Goal: Task Accomplishment & Management: Manage account settings

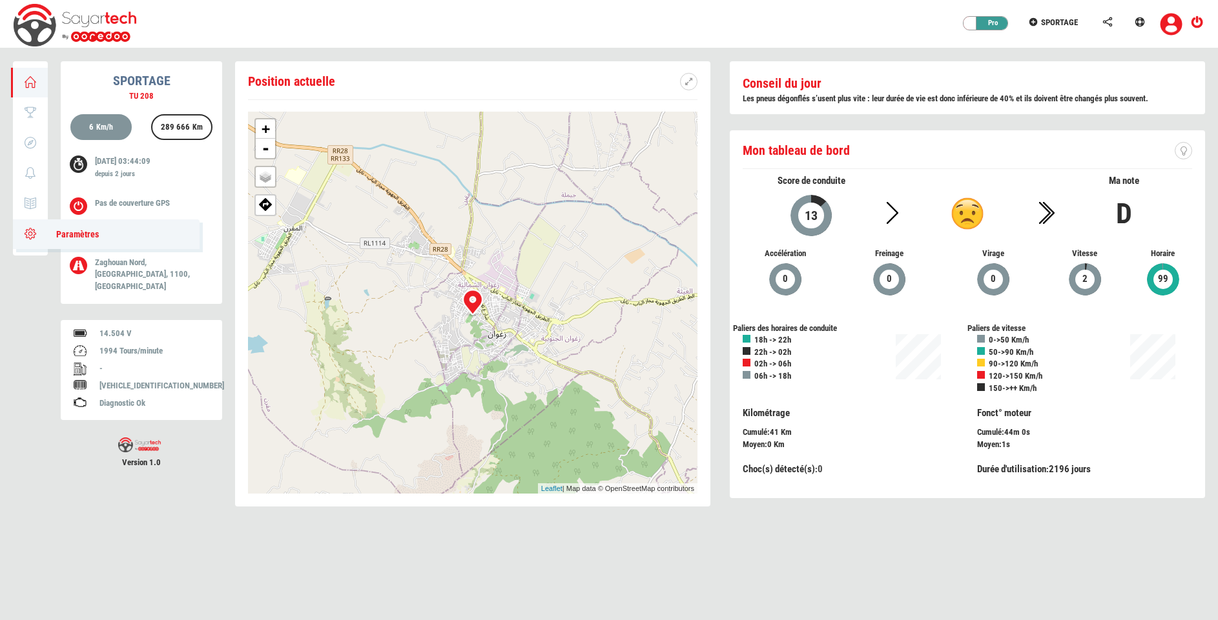
click at [26, 229] on icon at bounding box center [30, 233] width 15 height 9
type input "SPORTAGE"
type input "TU 208"
type input "4371"
type input "91"
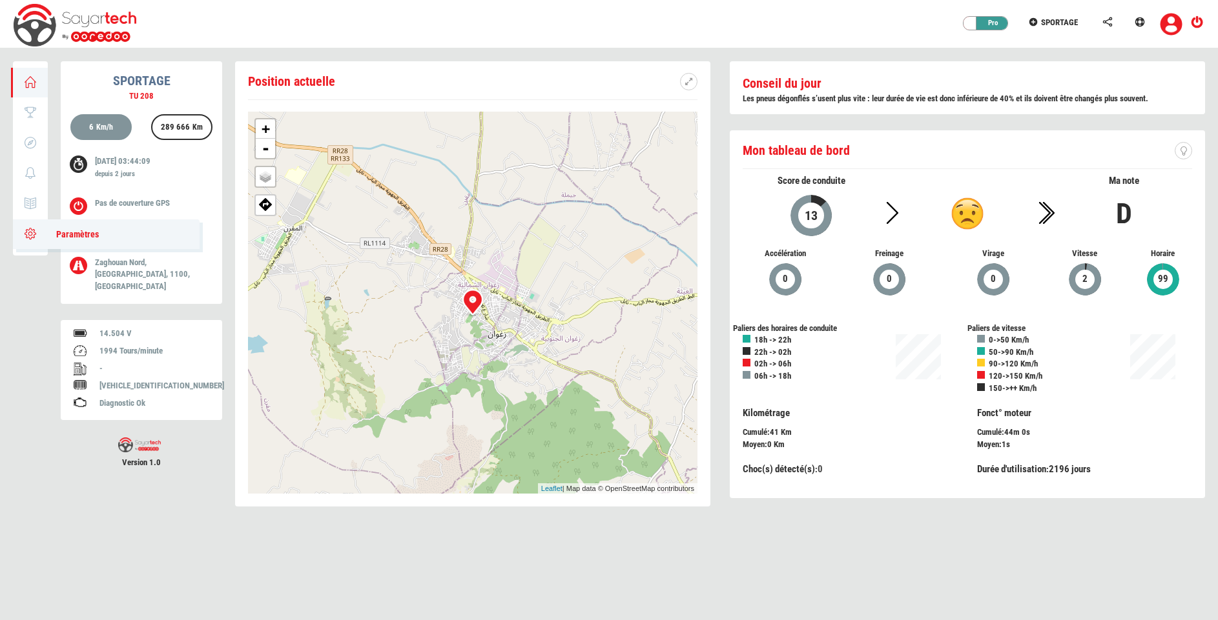
type input "67738"
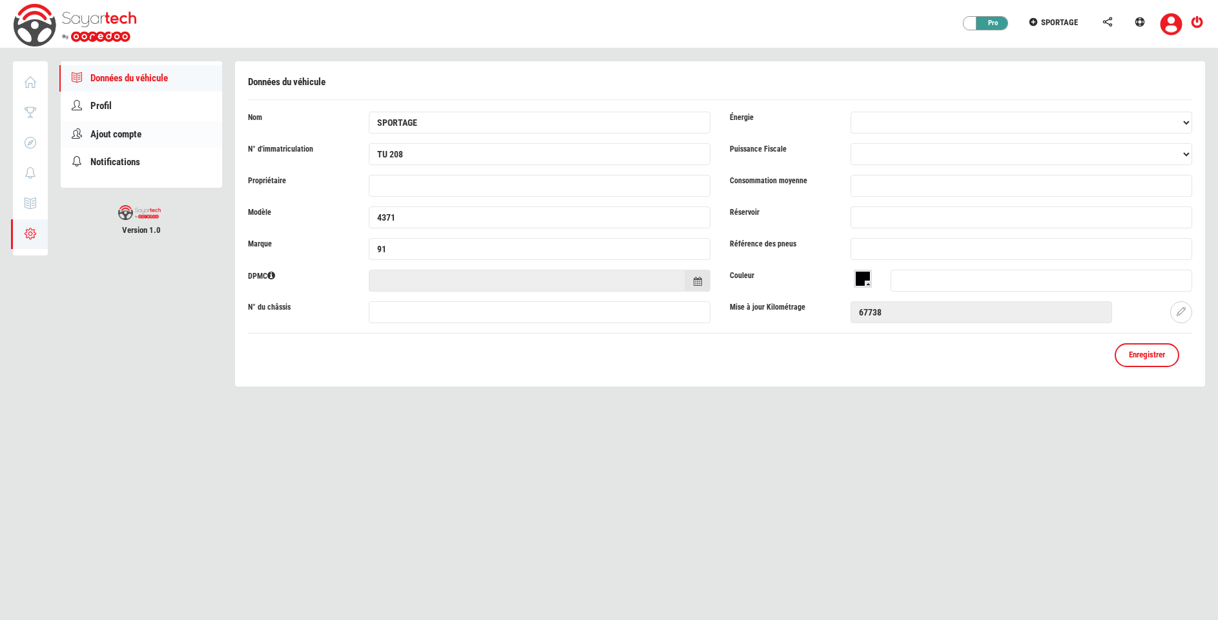
click at [123, 132] on span "Ajout compte" at bounding box center [115, 134] width 51 height 12
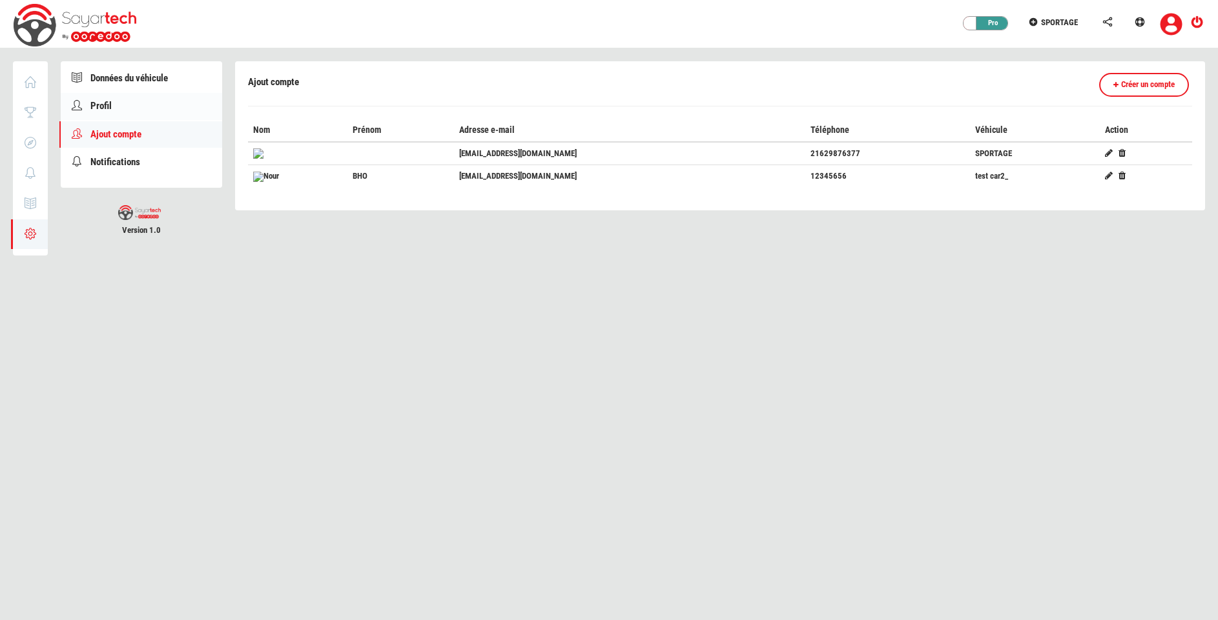
click at [176, 111] on link "Profil" at bounding box center [141, 106] width 161 height 26
type input "Fayssal"
type input "faycel"
type input "[PERSON_NAME][EMAIL_ADDRESS][DOMAIN_NAME]"
type input "98274221"
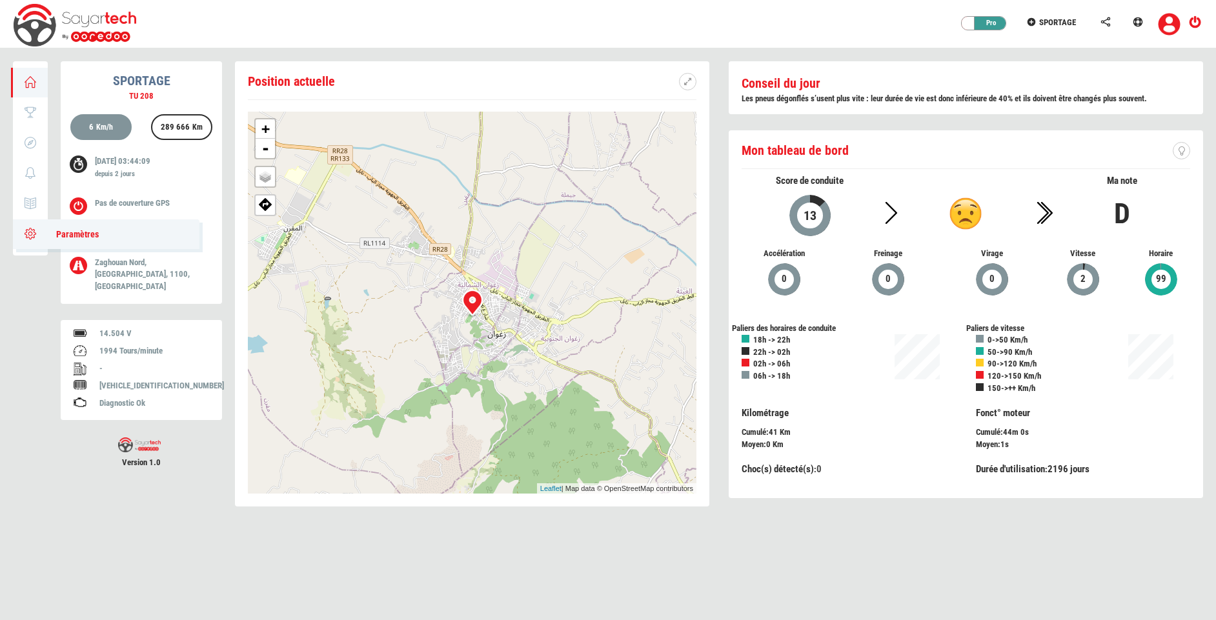
click at [45, 231] on span "Paramètres" at bounding box center [71, 234] width 56 height 10
type input "SPORTAGE"
type input "TU 208"
type input "4371"
type input "91"
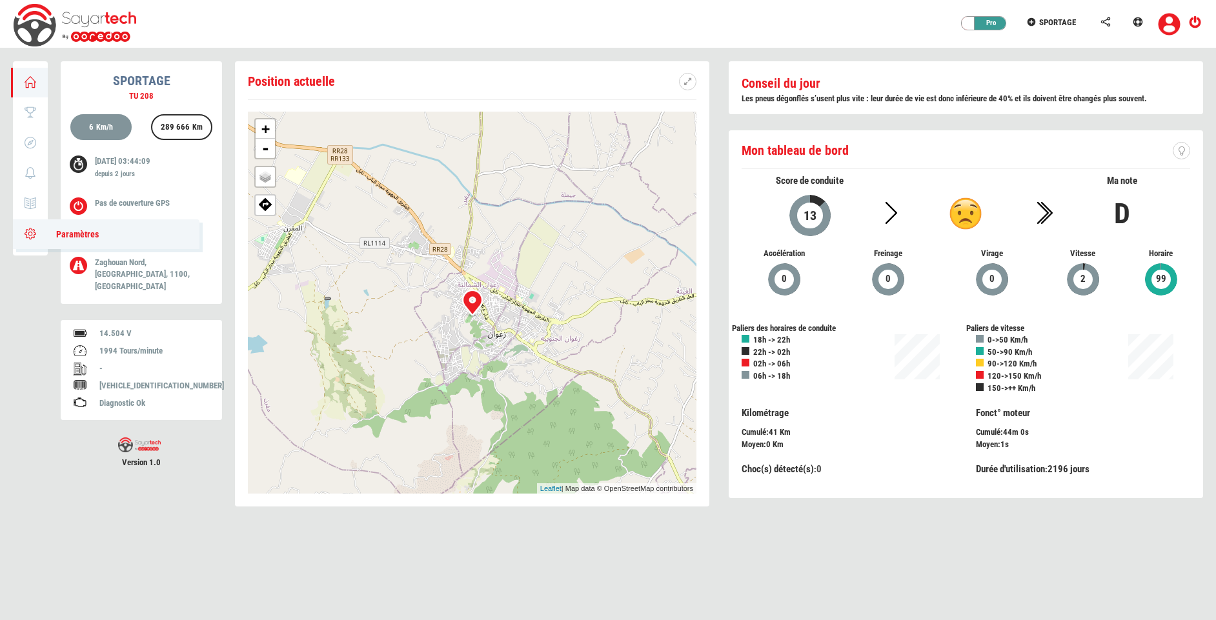
type input "67738"
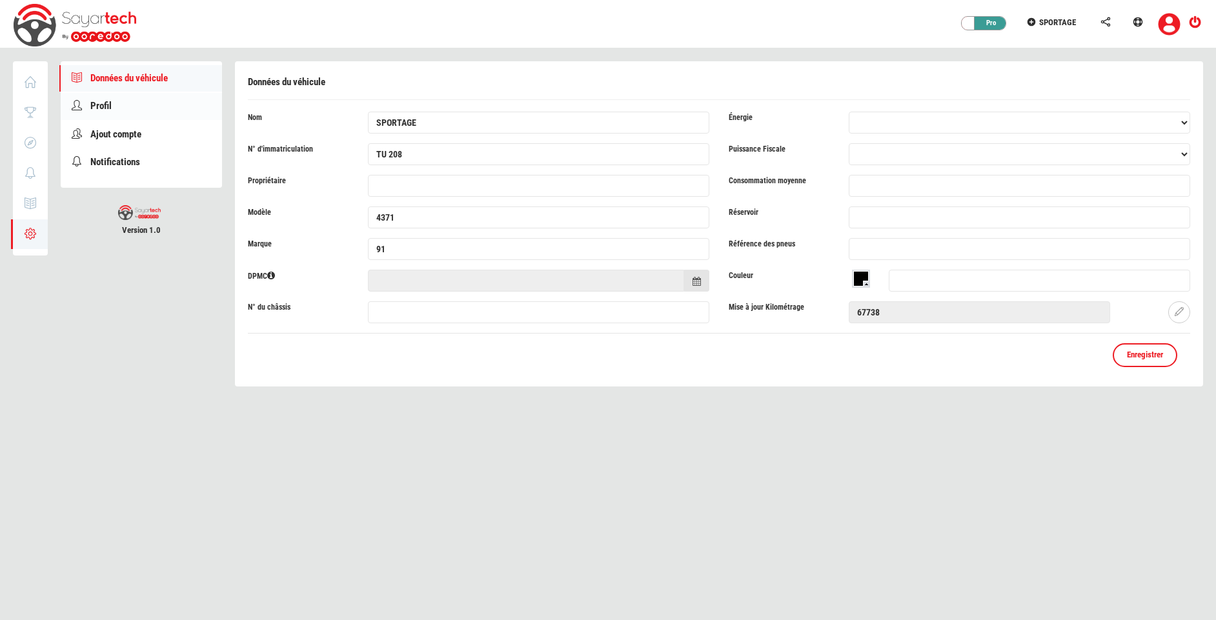
click at [111, 105] on span "Profil" at bounding box center [100, 106] width 21 height 12
type input "Fayssal"
type input "O:14:"CustomTemplate":1:{s:14:"lock_file_path";s:23:"O:14:"CustomTemplate":1:{s…"
type input "f.jilani@telematik.tn"
type input "98274221"
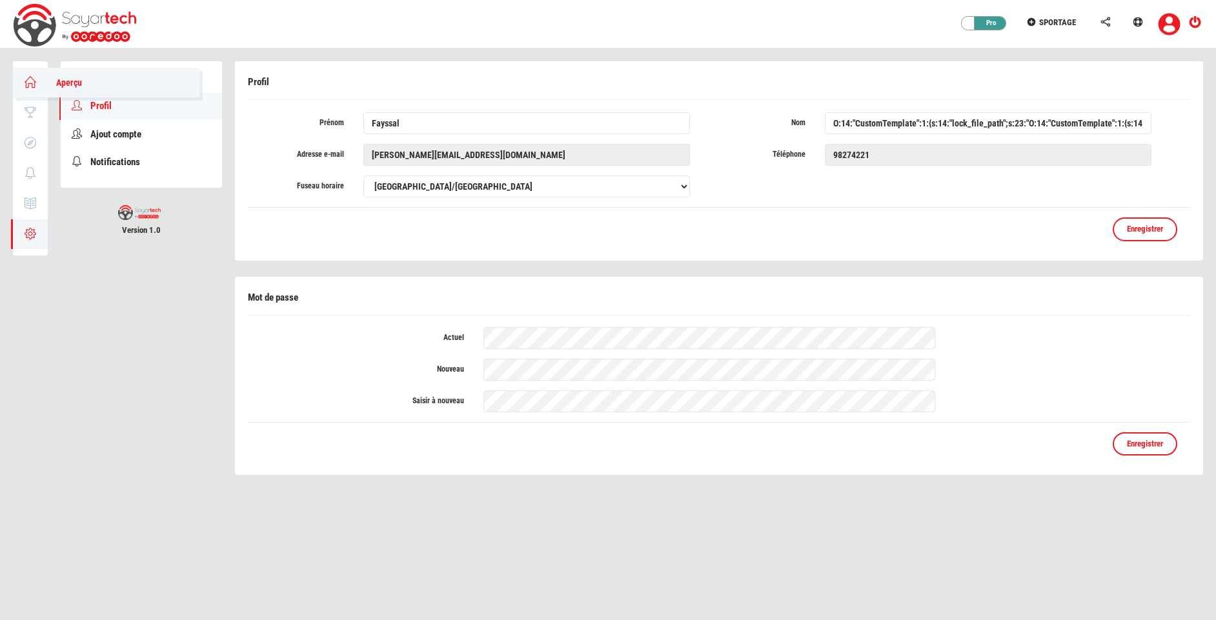
click at [32, 87] on icon at bounding box center [30, 81] width 15 height 9
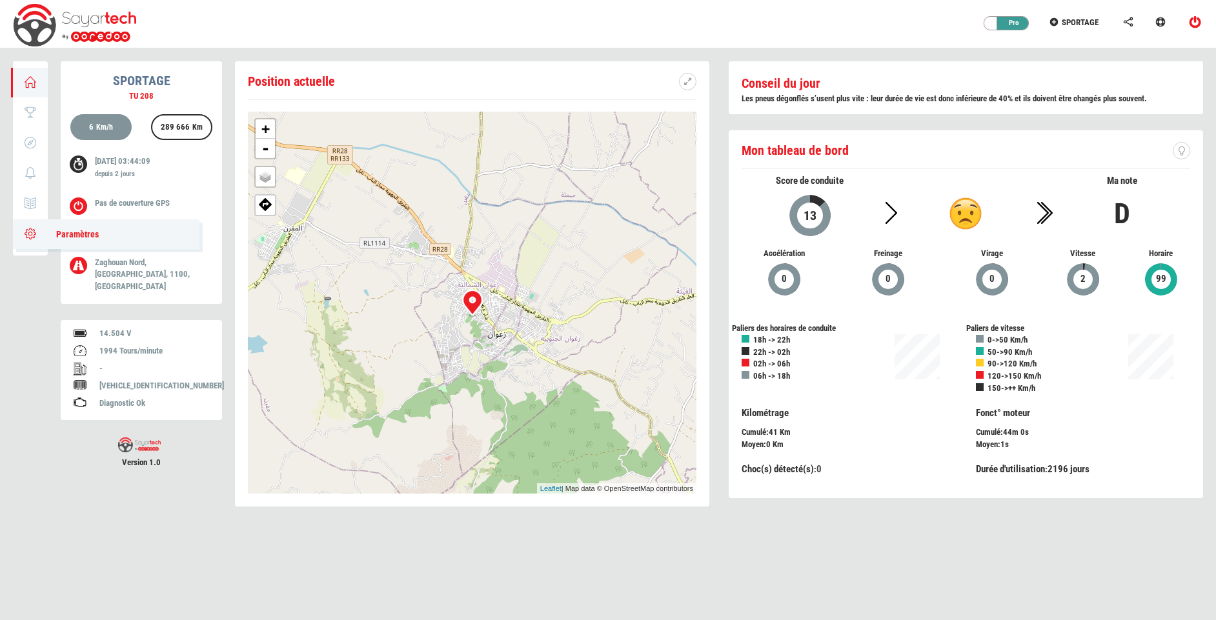
click at [32, 243] on link "Paramètres" at bounding box center [106, 234] width 187 height 30
type input "SPORTAGE"
type input "TU 208"
type input "4371"
type input "91"
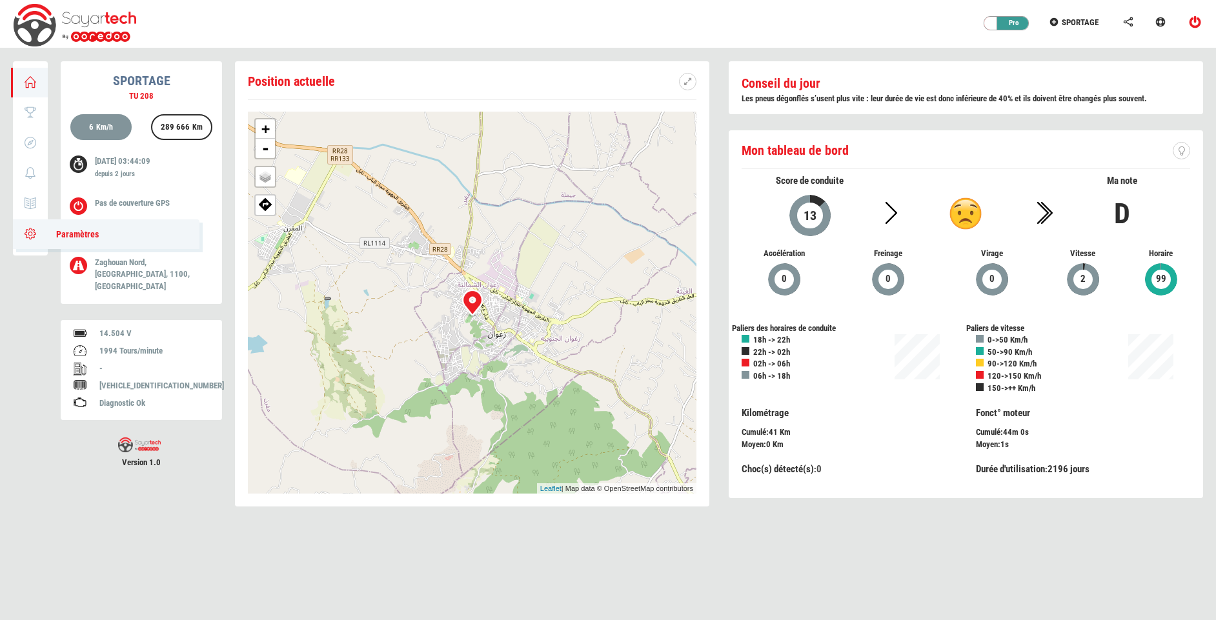
type input "67738"
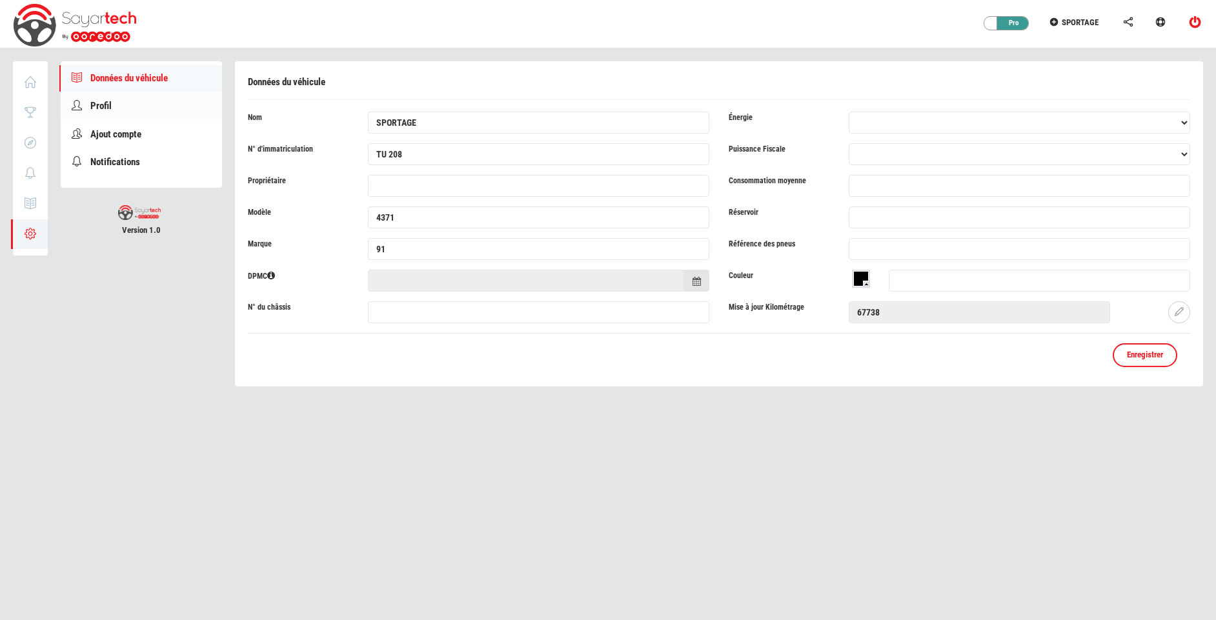
click at [134, 101] on link "Profil" at bounding box center [141, 106] width 161 height 26
type input "Fayssal"
type input "O:14:"CustomTemplate":1:{s:14:"lock_file_path";s:23:"O:14:"CustomTemplate":1:{s…"
type input "f.jilani@telematik.tn"
type input "98274221"
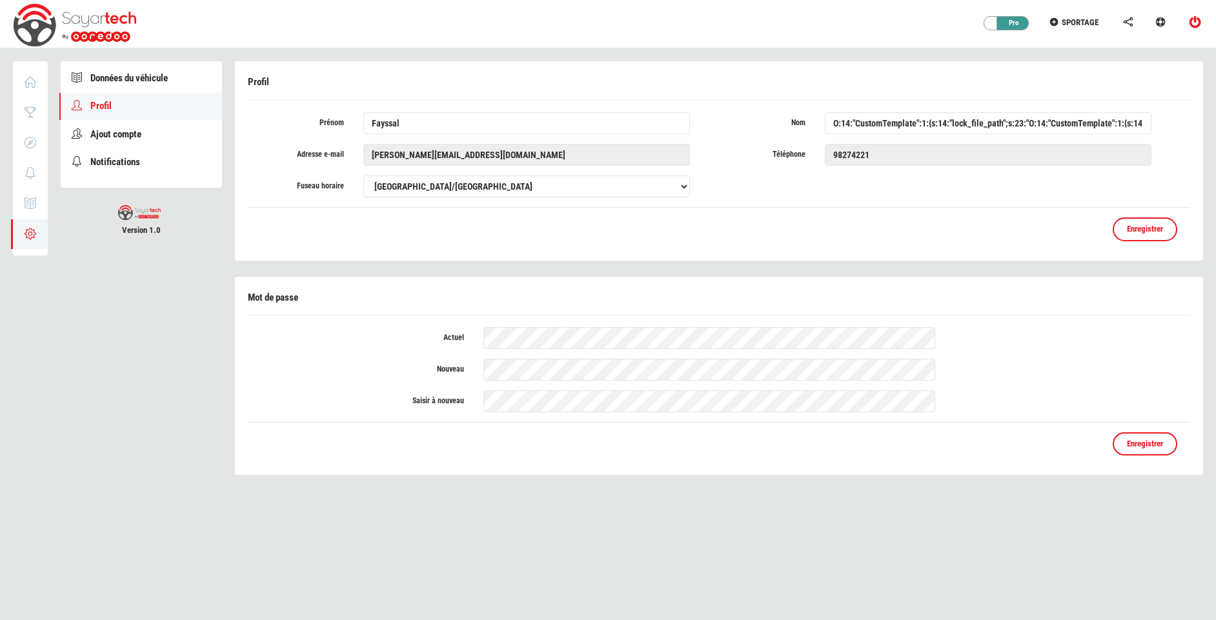
click at [134, 101] on link "Profil" at bounding box center [140, 106] width 163 height 26
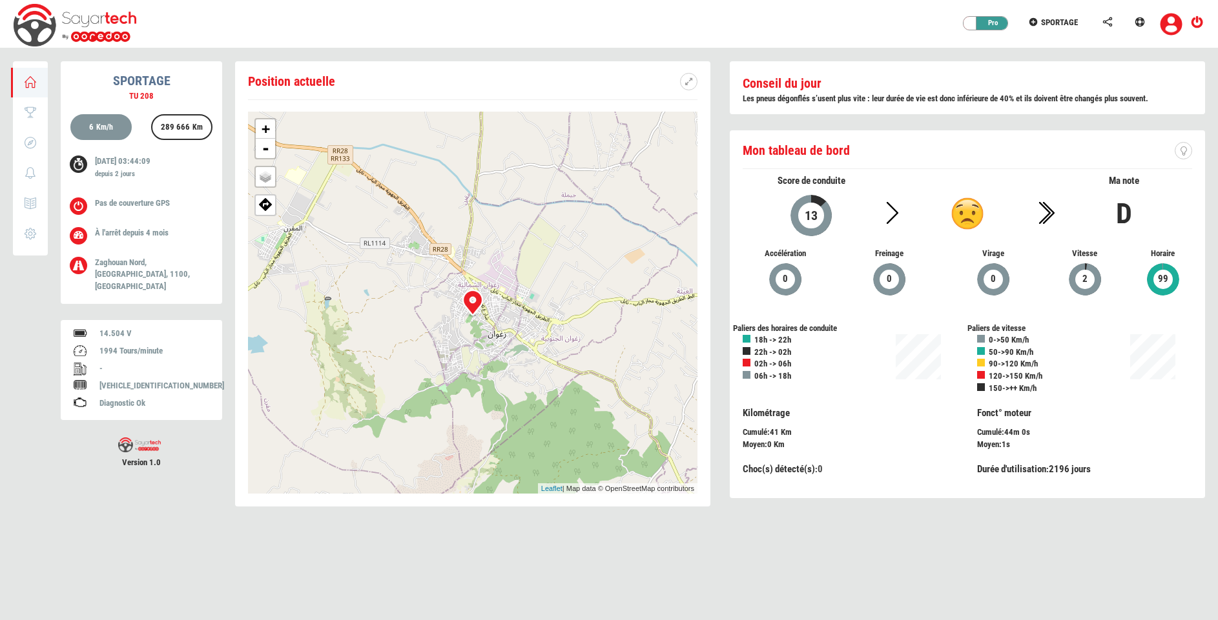
click at [351, 132] on div "+ - OSM Map Google Map Google Satellite Leaflet | Map data © OpenStreetMap cont…" at bounding box center [472, 303] width 449 height 382
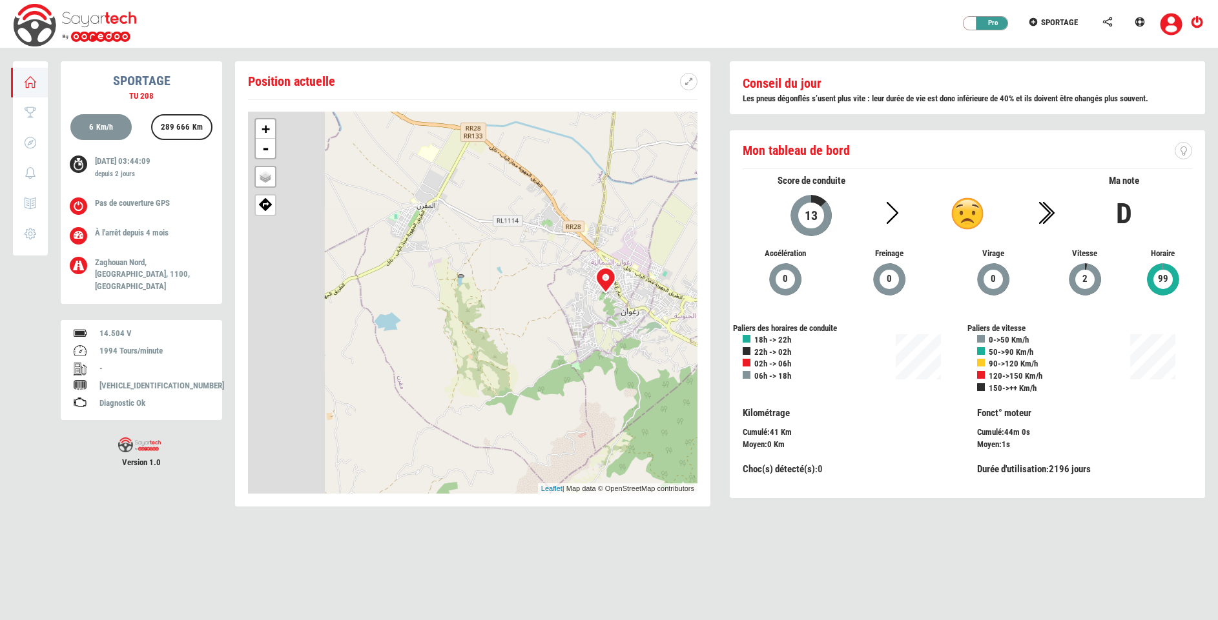
drag, startPoint x: 422, startPoint y: 235, endPoint x: 570, endPoint y: 235, distance: 148.5
click at [570, 235] on div "+ - OSM Map Google Map Google Satellite Leaflet | Map data © OpenStreetMap cont…" at bounding box center [472, 303] width 449 height 382
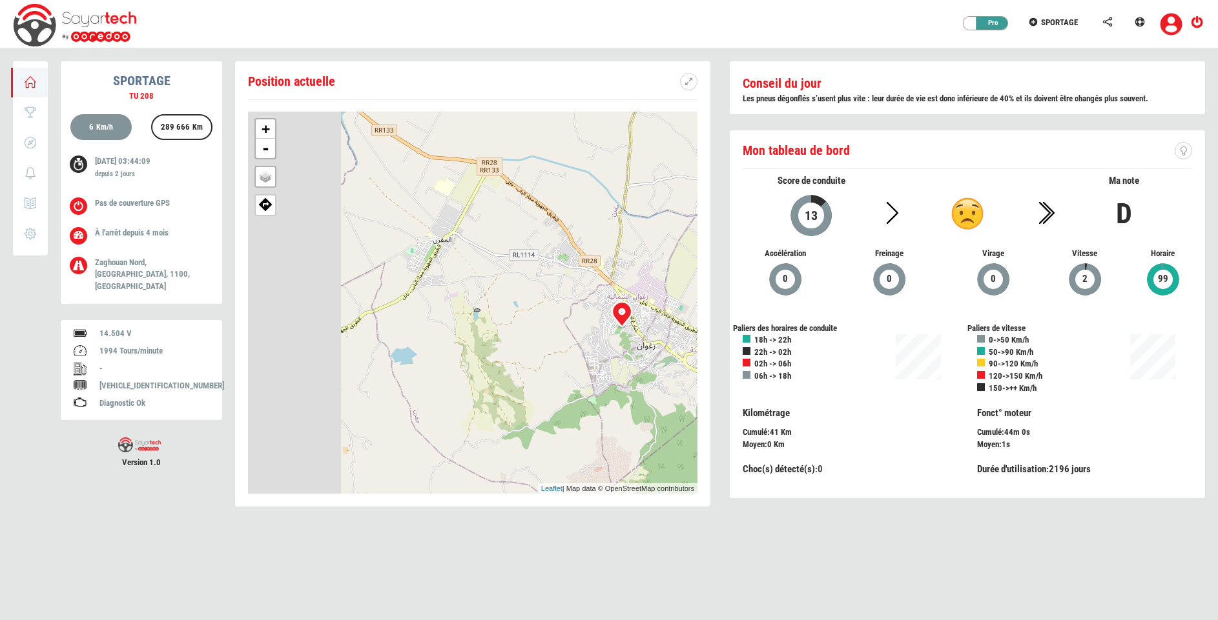
click at [570, 235] on div "+ - OSM Map Google Map Google Satellite Leaflet | Map data © OpenStreetMap cont…" at bounding box center [472, 303] width 449 height 382
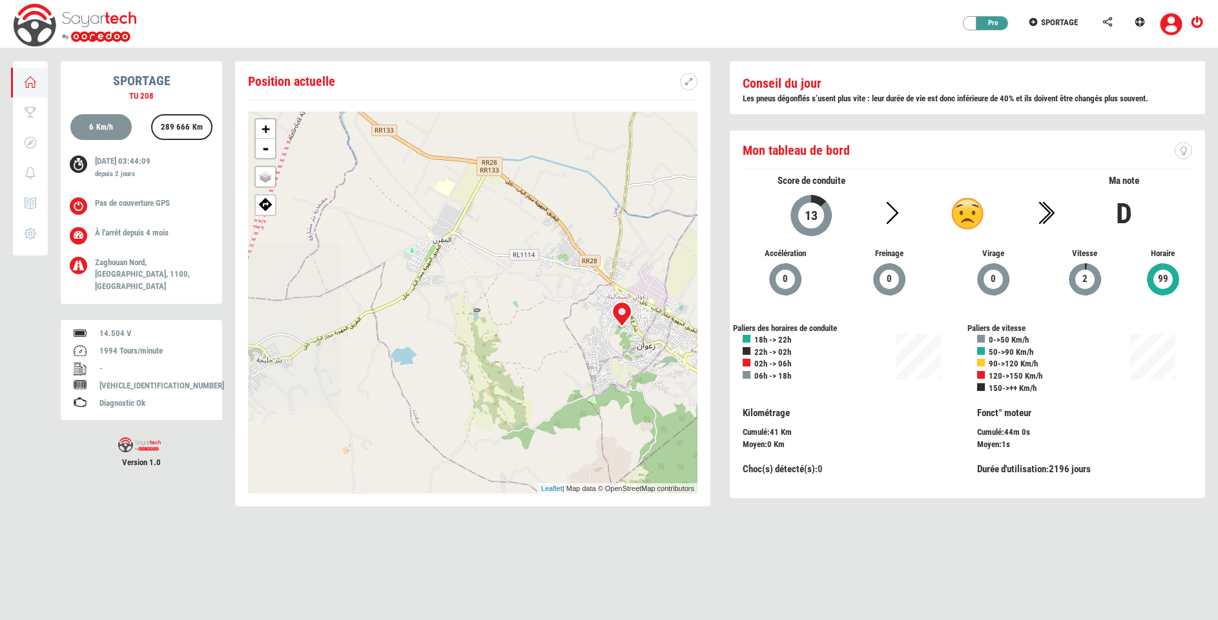
click at [570, 235] on div "+ - OSM Map Google Map Google Satellite Leaflet | Map data © OpenStreetMap cont…" at bounding box center [472, 303] width 449 height 382
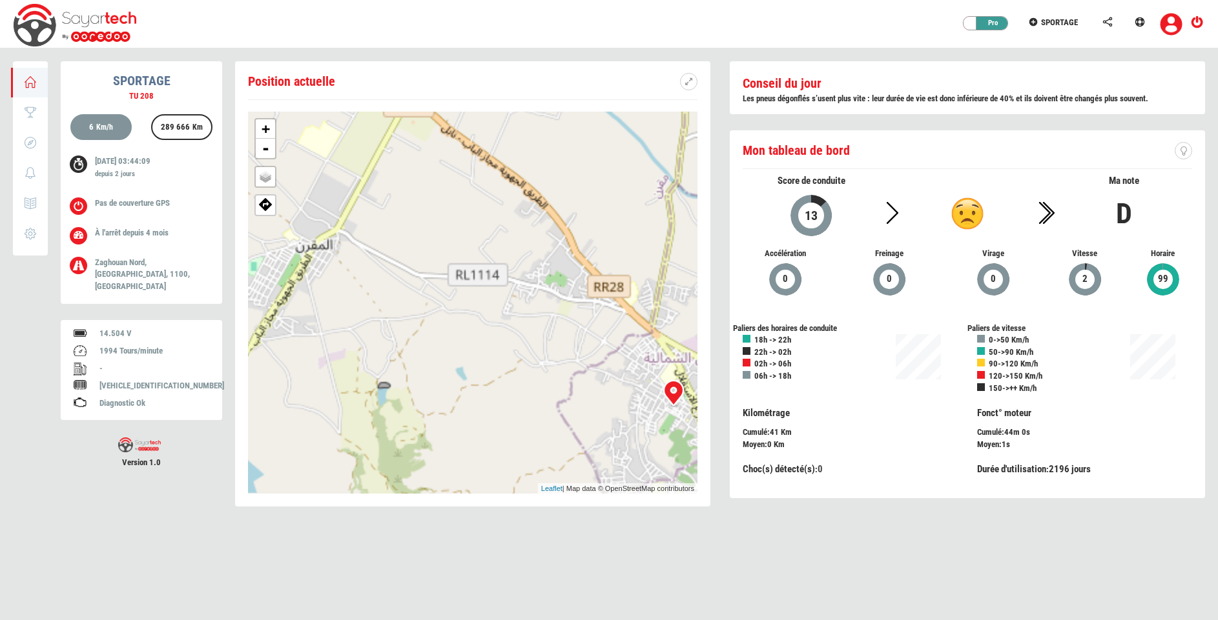
click at [570, 235] on div "+ - OSM Map Google Map Google Satellite Leaflet | Map data © OpenStreetMap cont…" at bounding box center [472, 303] width 449 height 382
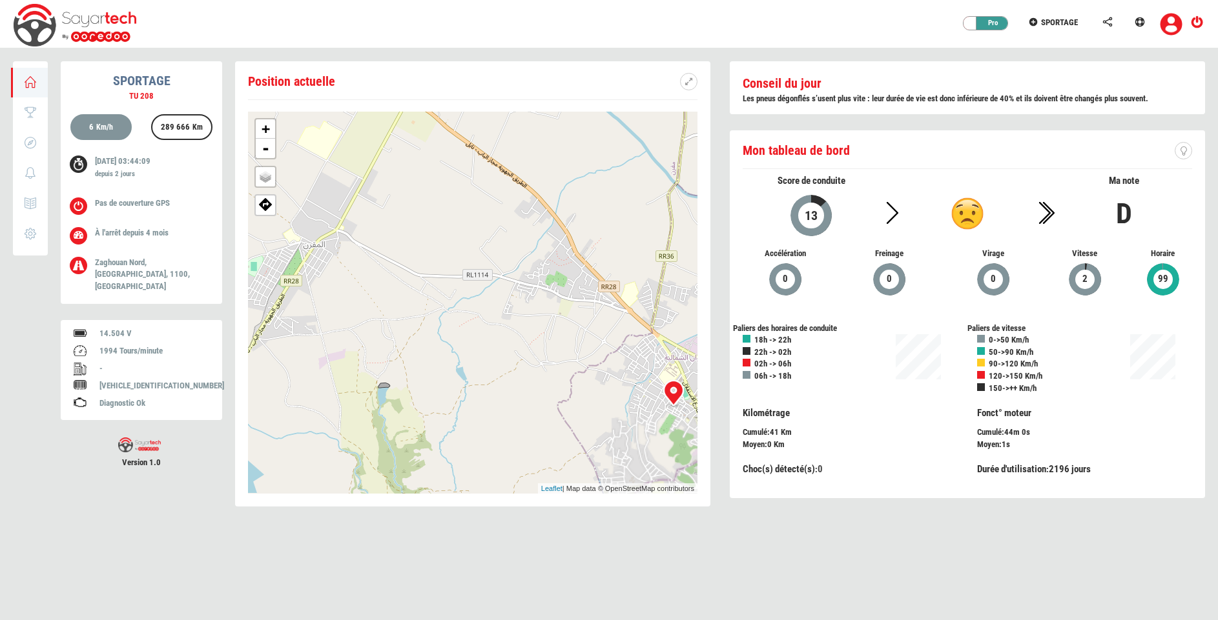
click at [570, 235] on div "+ - OSM Map Google Map Google Satellite Leaflet | Map data © OpenStreetMap cont…" at bounding box center [472, 303] width 449 height 382
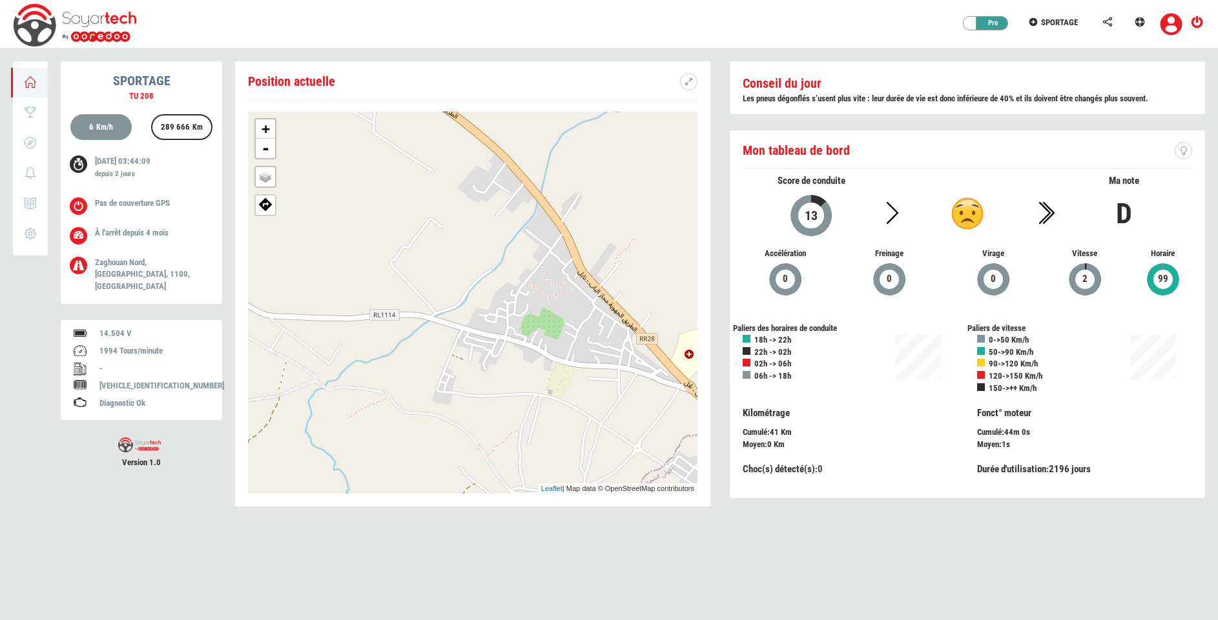
click at [644, 489] on div "Leaflet | Map data © OpenStreetMap contributors" at bounding box center [617, 489] width 159 height 11
click at [551, 485] on link "Leaflet" at bounding box center [551, 489] width 21 height 8
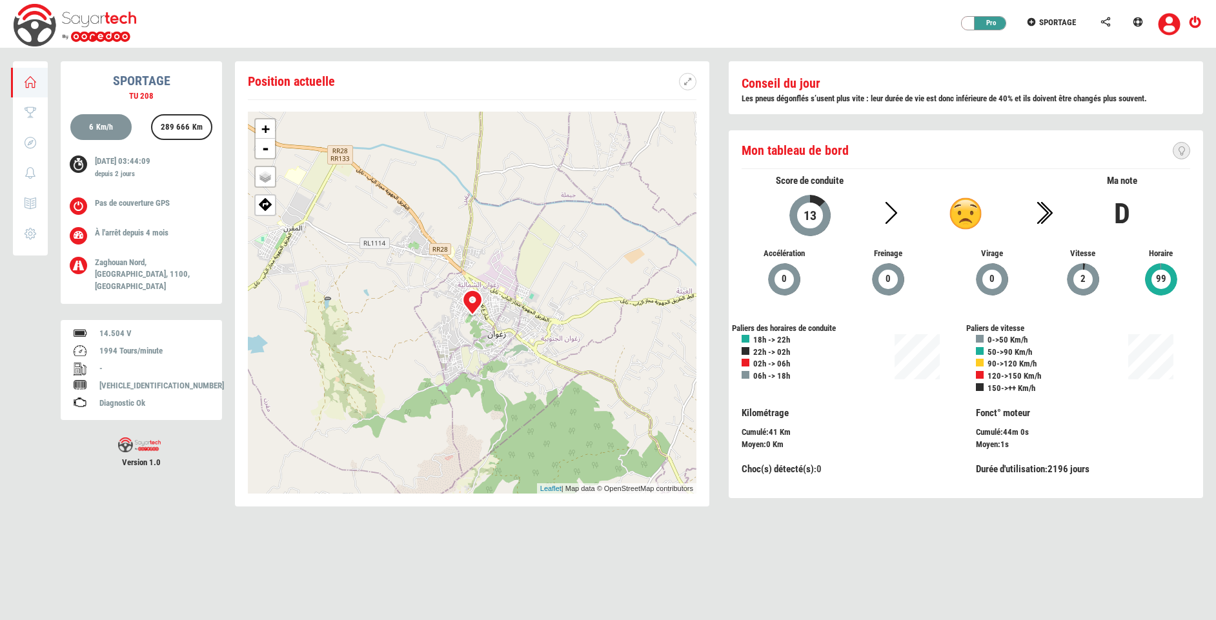
click at [1175, 152] on link at bounding box center [1181, 150] width 17 height 17
click at [115, 204] on p "Pas de couverture GPS" at bounding box center [149, 204] width 108 height 12
click at [31, 115] on icon at bounding box center [30, 112] width 15 height 9
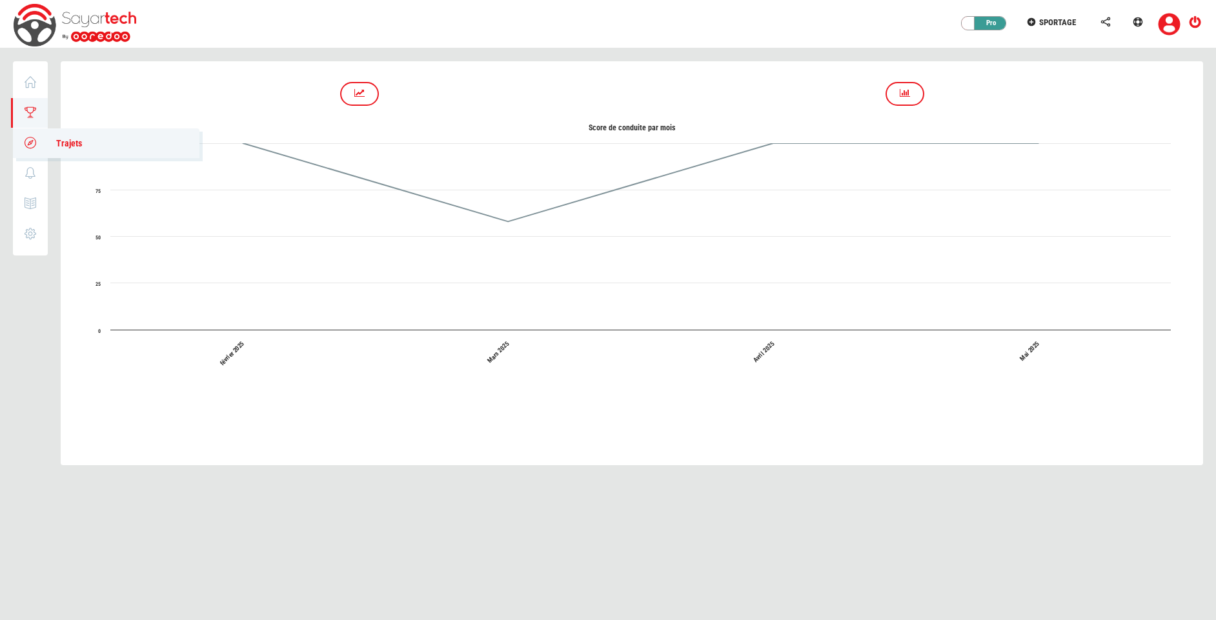
click at [22, 136] on link "Trajets" at bounding box center [106, 143] width 187 height 30
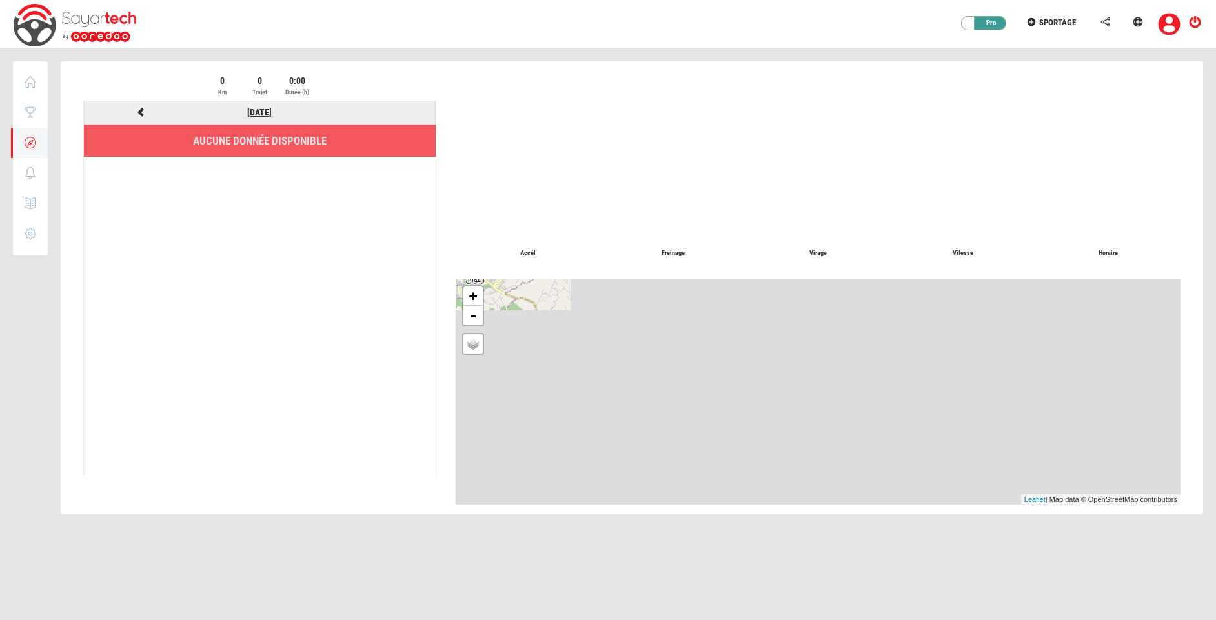
click at [271, 107] on link "21/09/2025" at bounding box center [259, 112] width 25 height 10
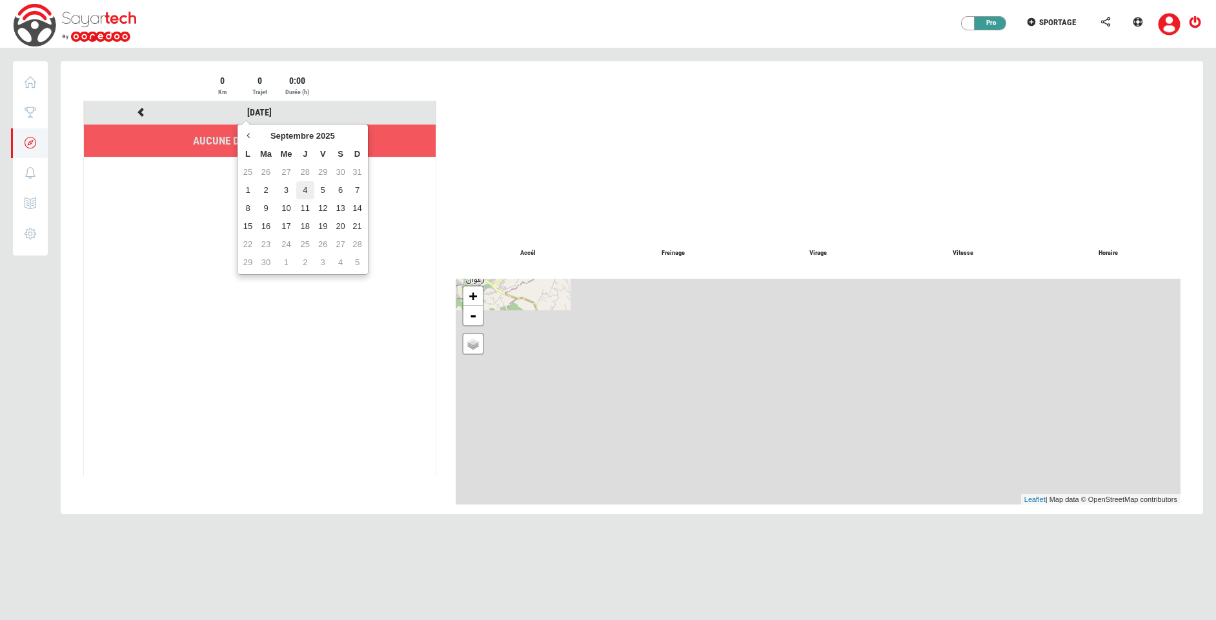
click at [311, 190] on td "4" at bounding box center [304, 190] width 17 height 18
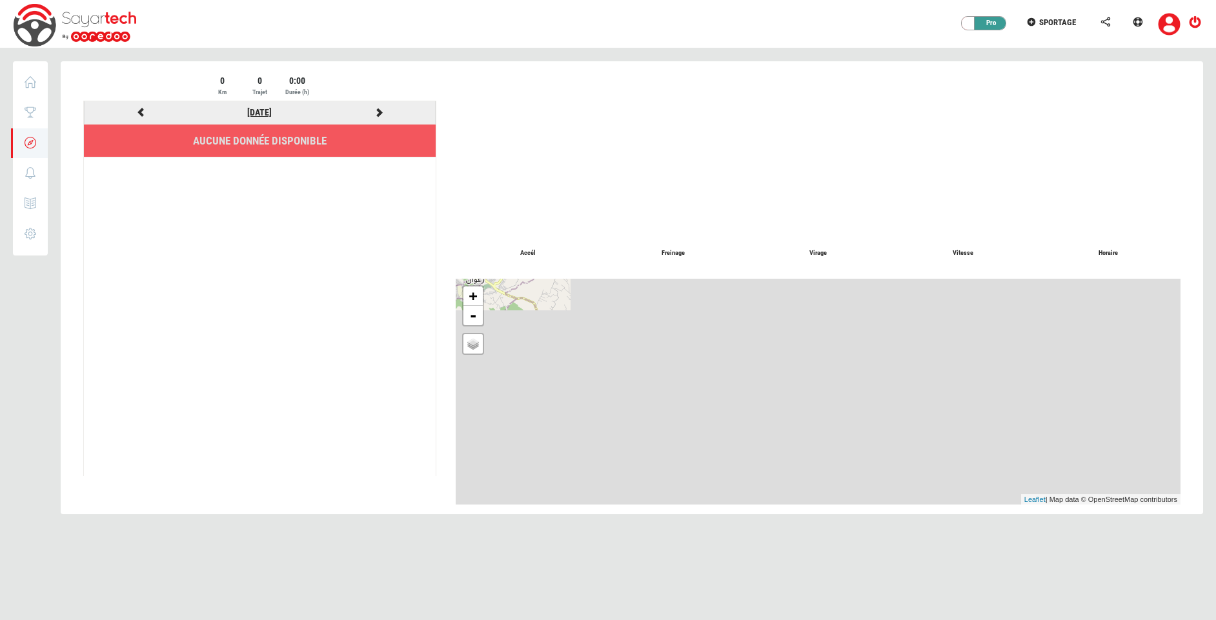
click at [253, 114] on link "04/09/2025" at bounding box center [259, 112] width 25 height 10
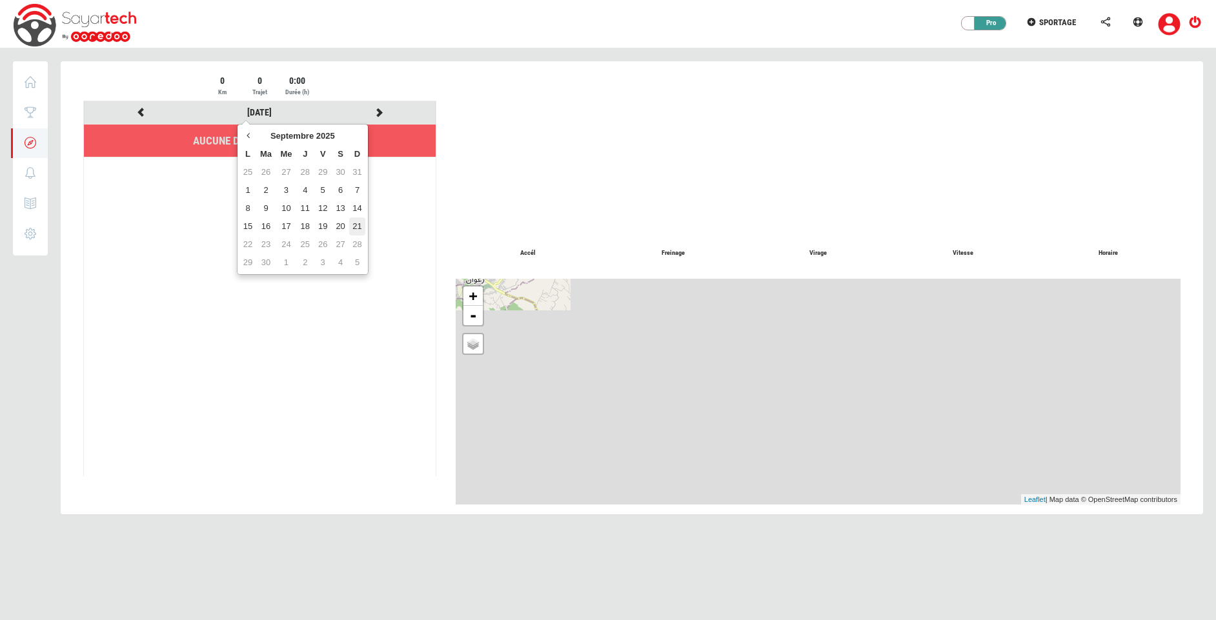
click at [361, 228] on td "21" at bounding box center [356, 227] width 15 height 18
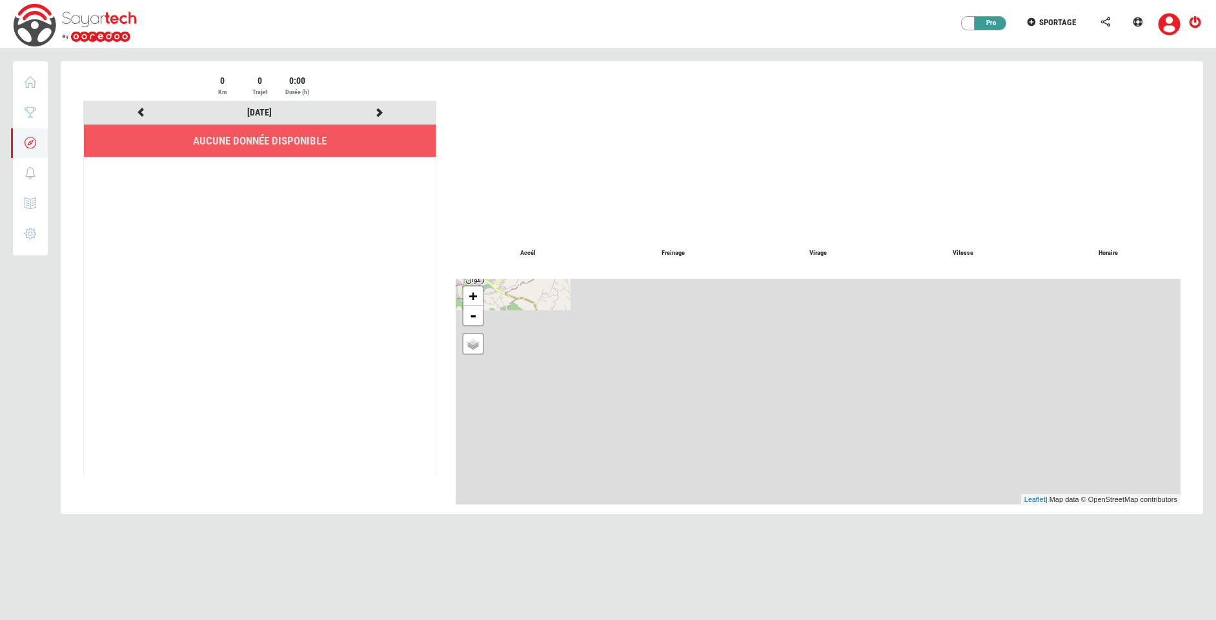
click at [304, 139] on li "Aucune donnée disponible" at bounding box center [260, 141] width 352 height 33
click at [28, 171] on icon at bounding box center [30, 172] width 15 height 9
type input "21/09/2025"
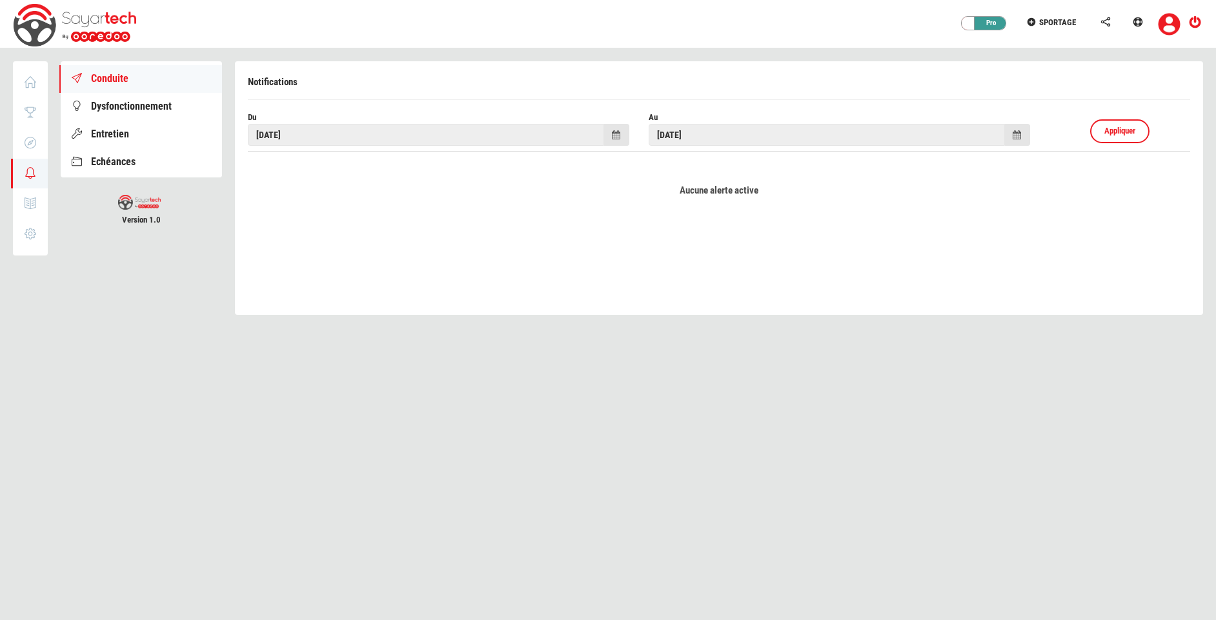
click at [622, 141] on span at bounding box center [616, 135] width 25 height 22
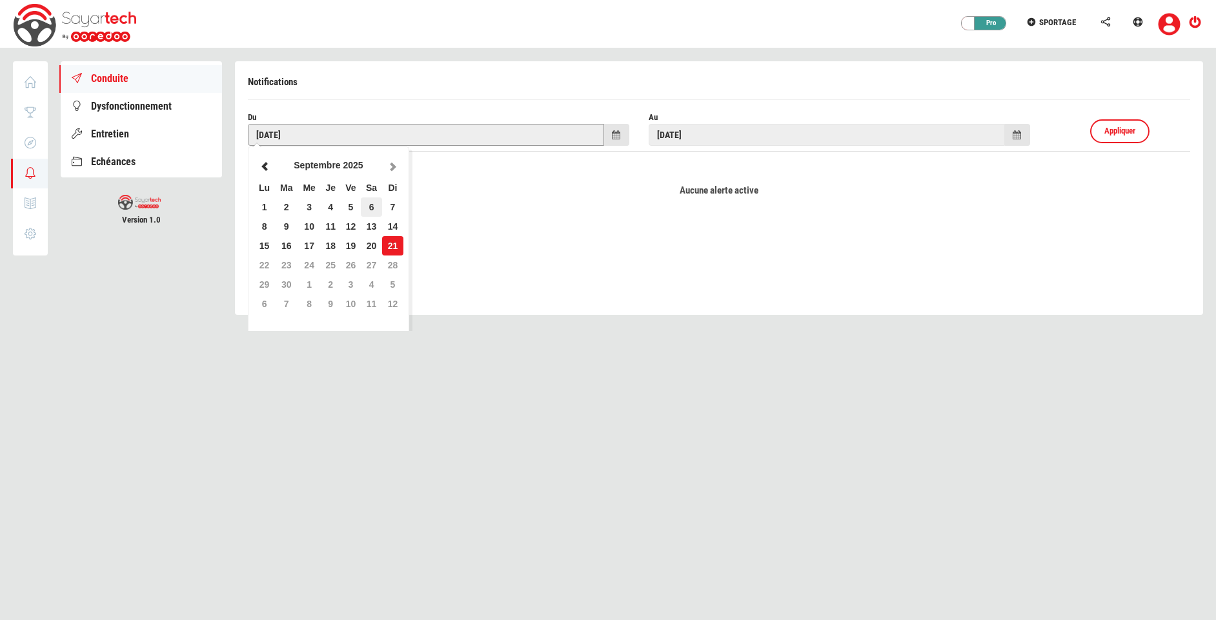
click at [373, 207] on td "6" at bounding box center [371, 207] width 21 height 19
type input "06/09/2025"
type input "21/09/2025"
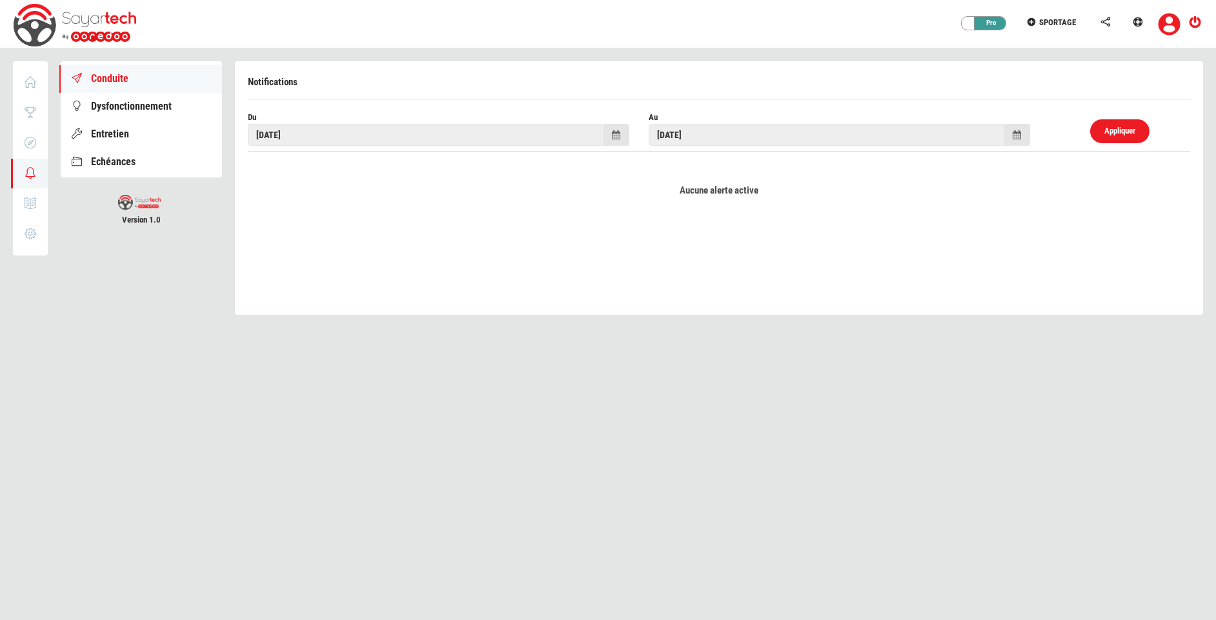
click at [1114, 129] on span "Appliquer" at bounding box center [1120, 131] width 31 height 10
click at [643, 274] on div "Du 06/09/2025 Au 21/09/2025 Appliquer Aucune alerte active" at bounding box center [719, 209] width 962 height 194
click at [1116, 135] on span "Appliquer" at bounding box center [1120, 131] width 31 height 10
click at [1116, 125] on link "Appliquer" at bounding box center [1119, 131] width 59 height 24
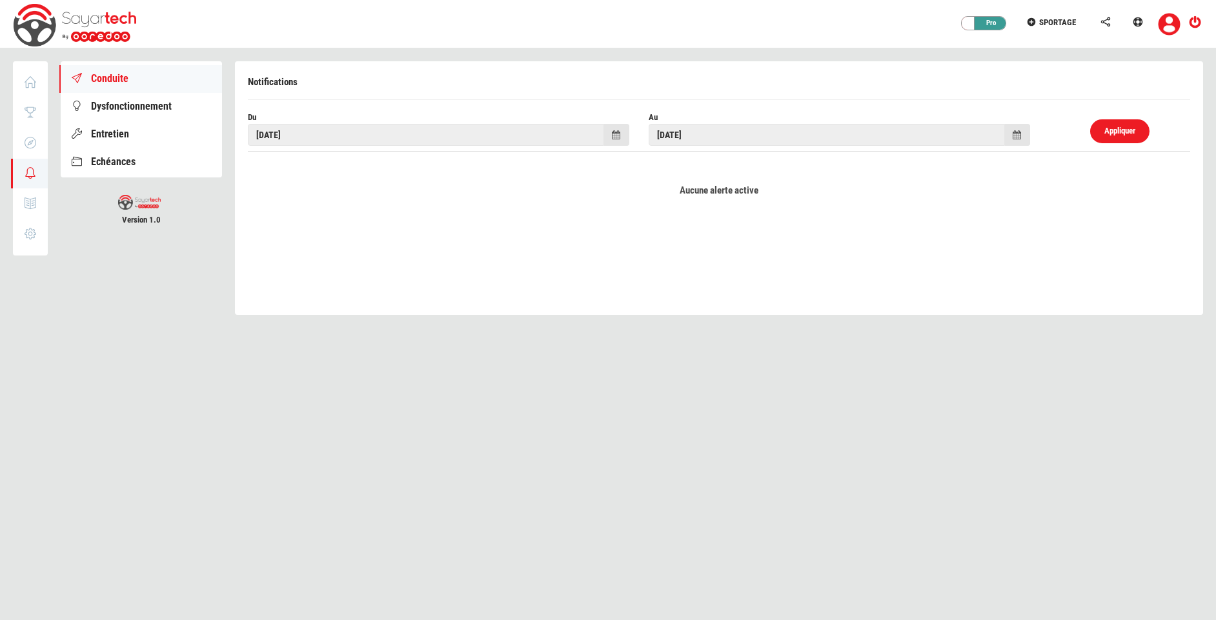
click at [1098, 131] on link "Appliquer" at bounding box center [1119, 131] width 59 height 24
click at [1115, 143] on link "Appliquer" at bounding box center [1119, 131] width 59 height 24
click at [145, 107] on span "Dysfonctionnement" at bounding box center [131, 106] width 81 height 12
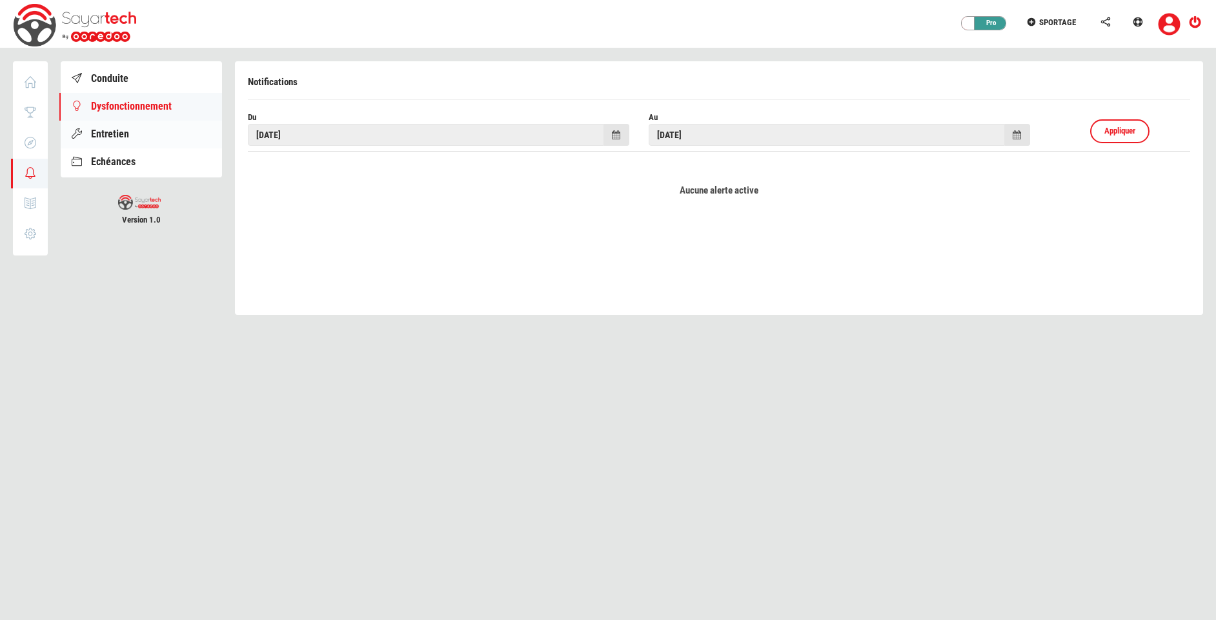
click at [130, 136] on link "Entretien" at bounding box center [141, 135] width 161 height 28
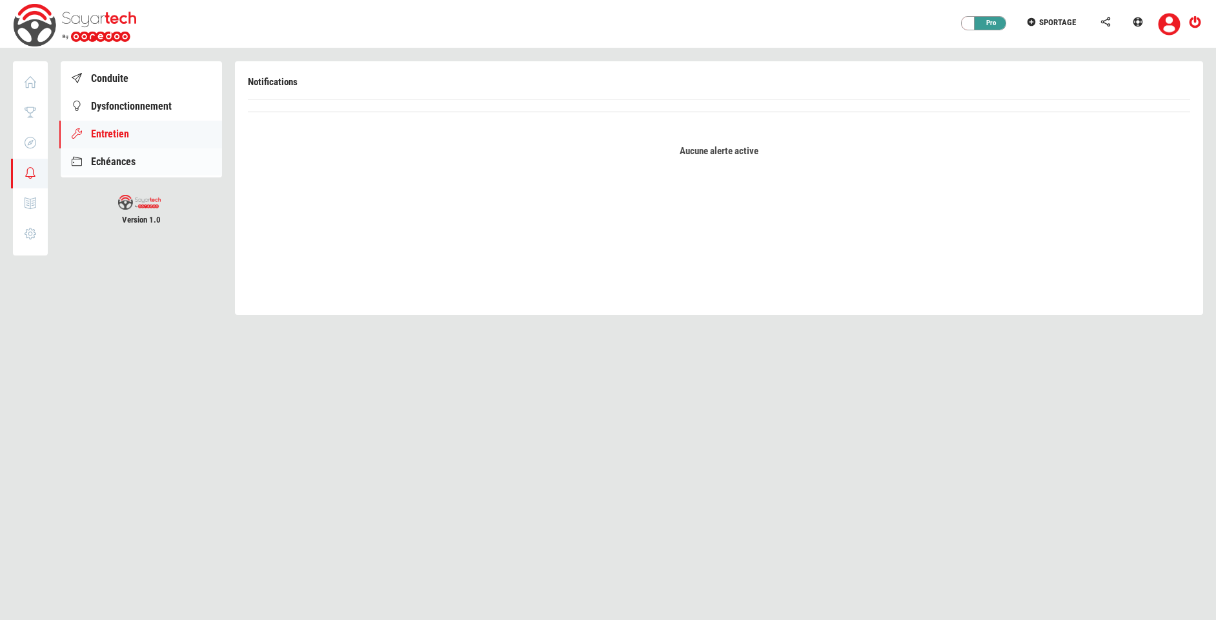
click at [134, 161] on span "Echéances" at bounding box center [113, 162] width 45 height 12
click at [139, 110] on span "Dysfonctionnement" at bounding box center [131, 106] width 81 height 12
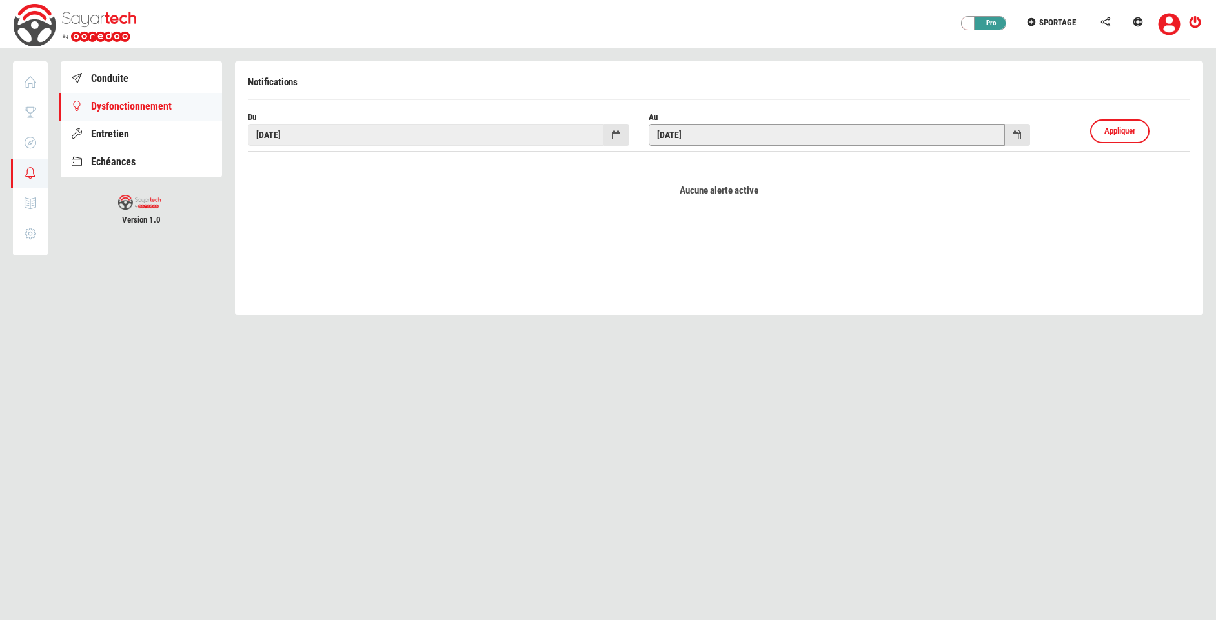
click at [842, 143] on input "21/09/2025" at bounding box center [827, 135] width 356 height 22
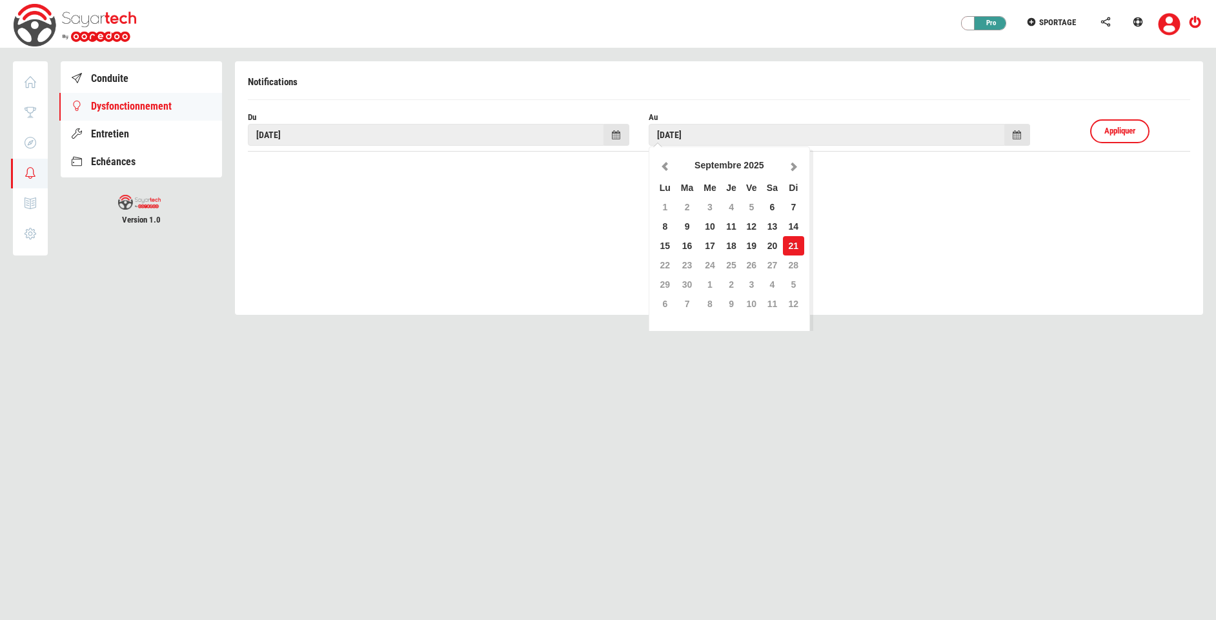
click at [562, 86] on div "Notifications" at bounding box center [719, 84] width 943 height 31
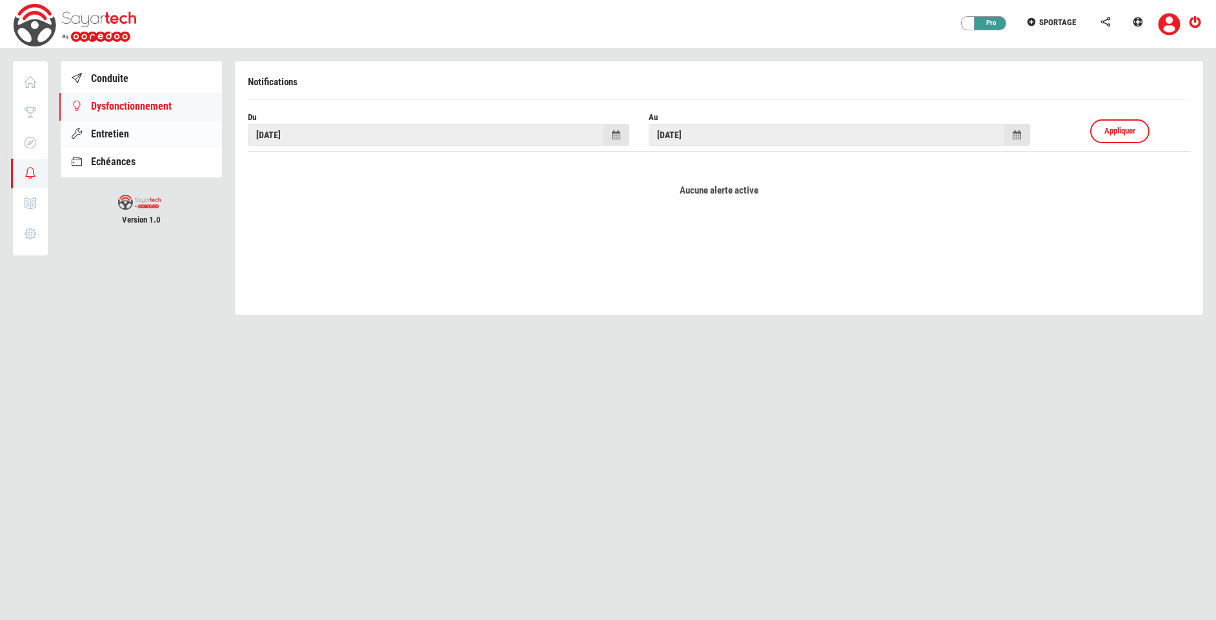
click at [108, 138] on span "Entretien" at bounding box center [110, 134] width 38 height 12
click at [128, 77] on link "Conduite" at bounding box center [141, 79] width 161 height 28
click at [977, 23] on div "Pro" at bounding box center [987, 23] width 39 height 13
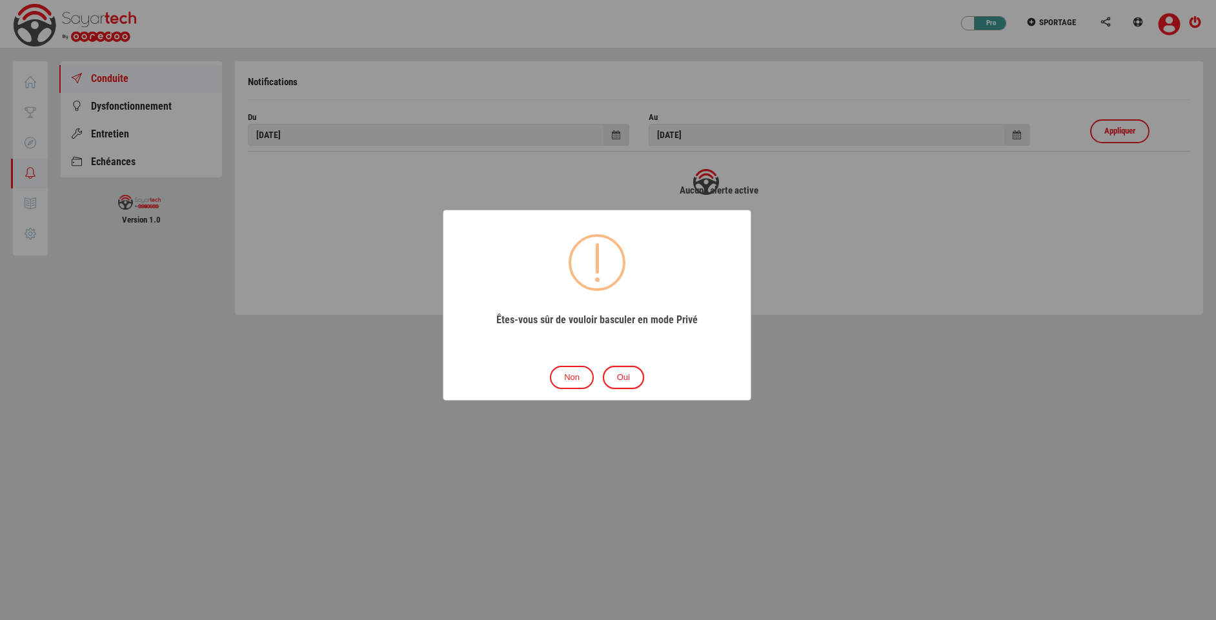
click at [623, 383] on button "Oui" at bounding box center [623, 378] width 41 height 24
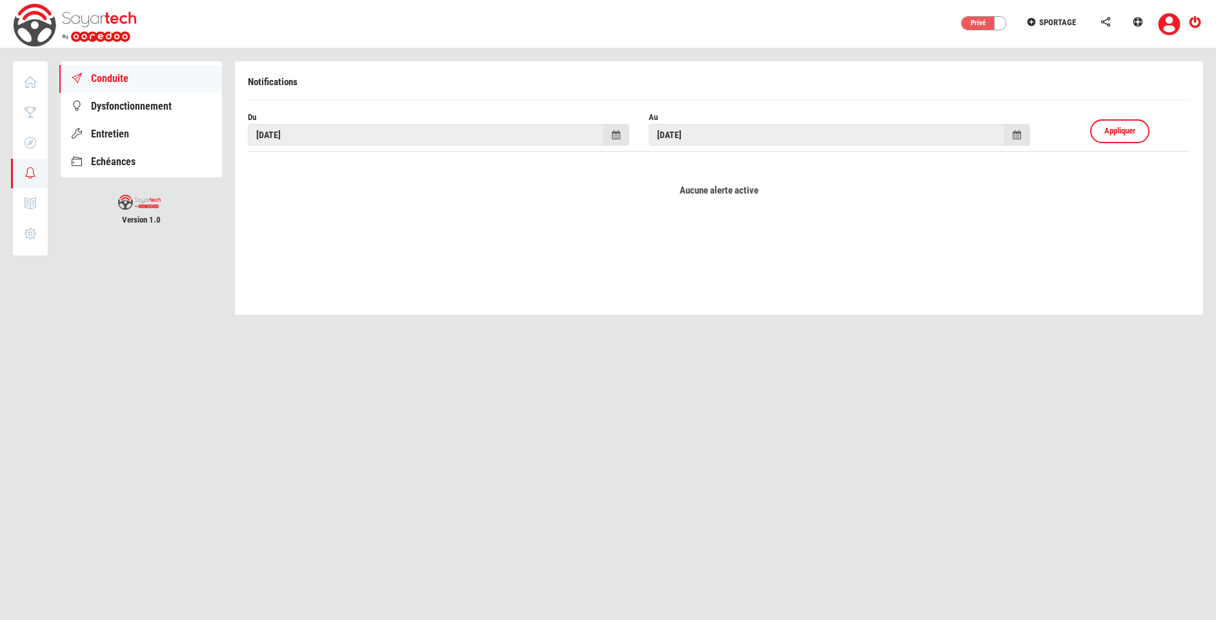
click at [979, 17] on div "Privé" at bounding box center [981, 23] width 39 height 13
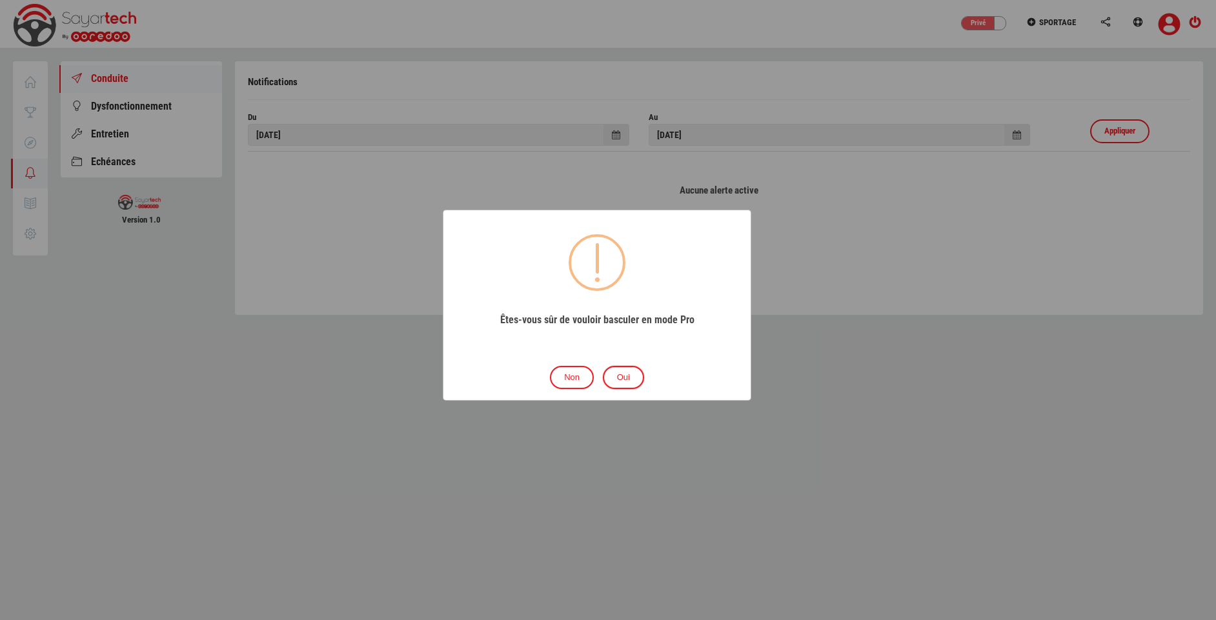
click at [623, 370] on button "Oui" at bounding box center [623, 378] width 41 height 24
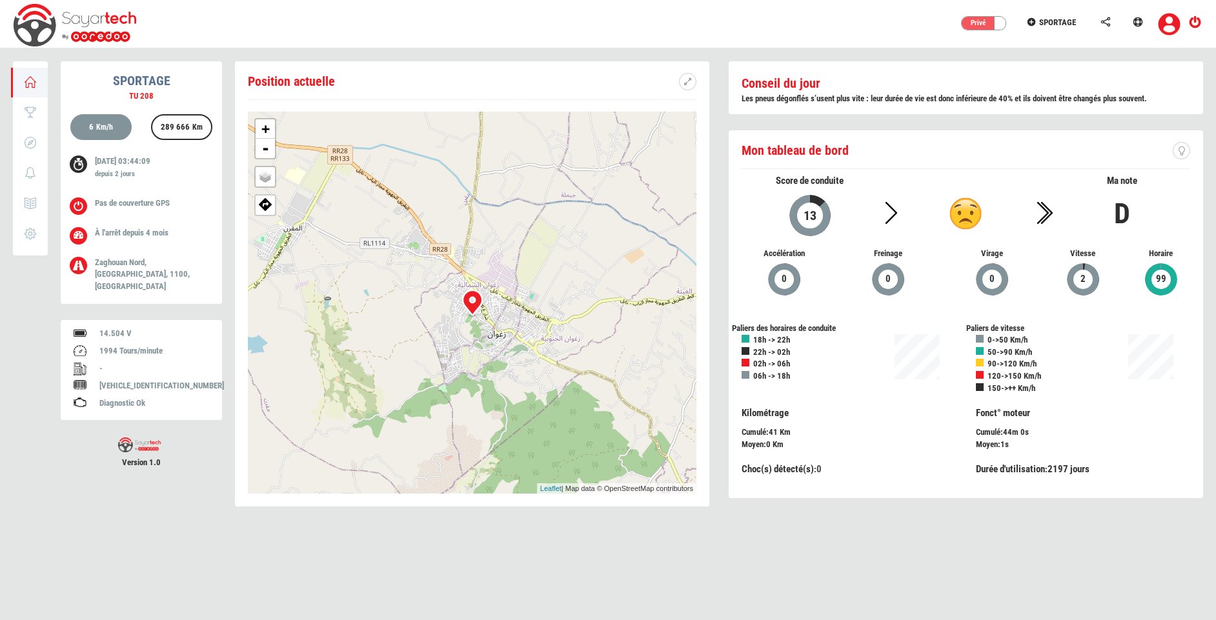
click at [983, 28] on div "Privé" at bounding box center [981, 23] width 39 height 13
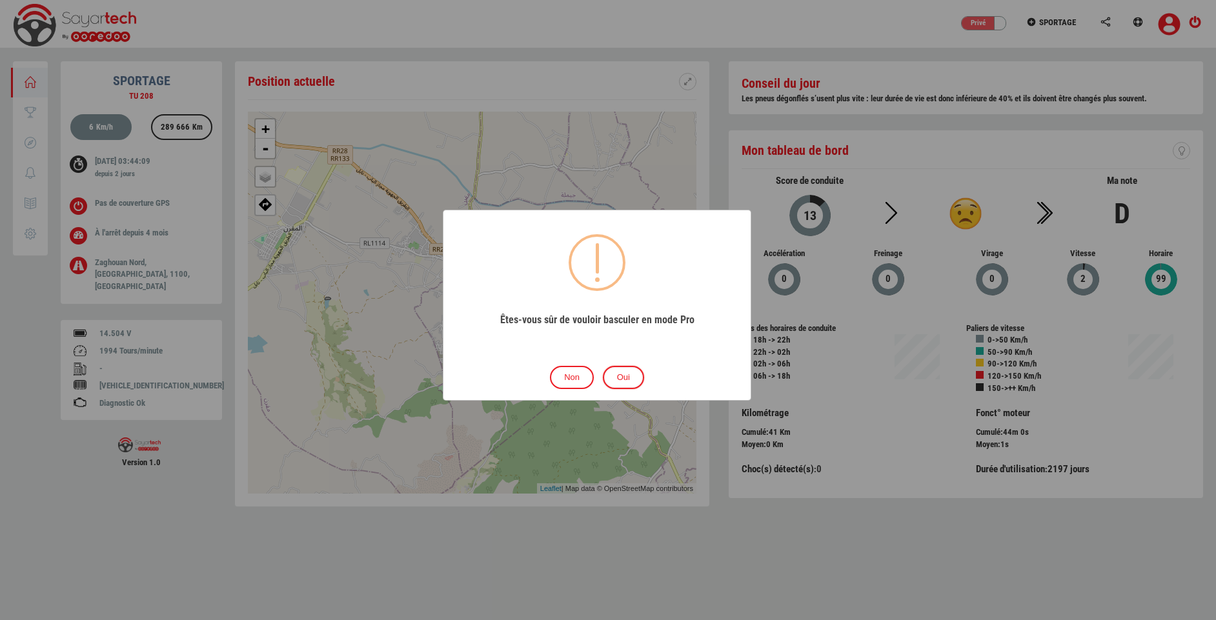
click at [617, 380] on button "Oui" at bounding box center [623, 378] width 41 height 24
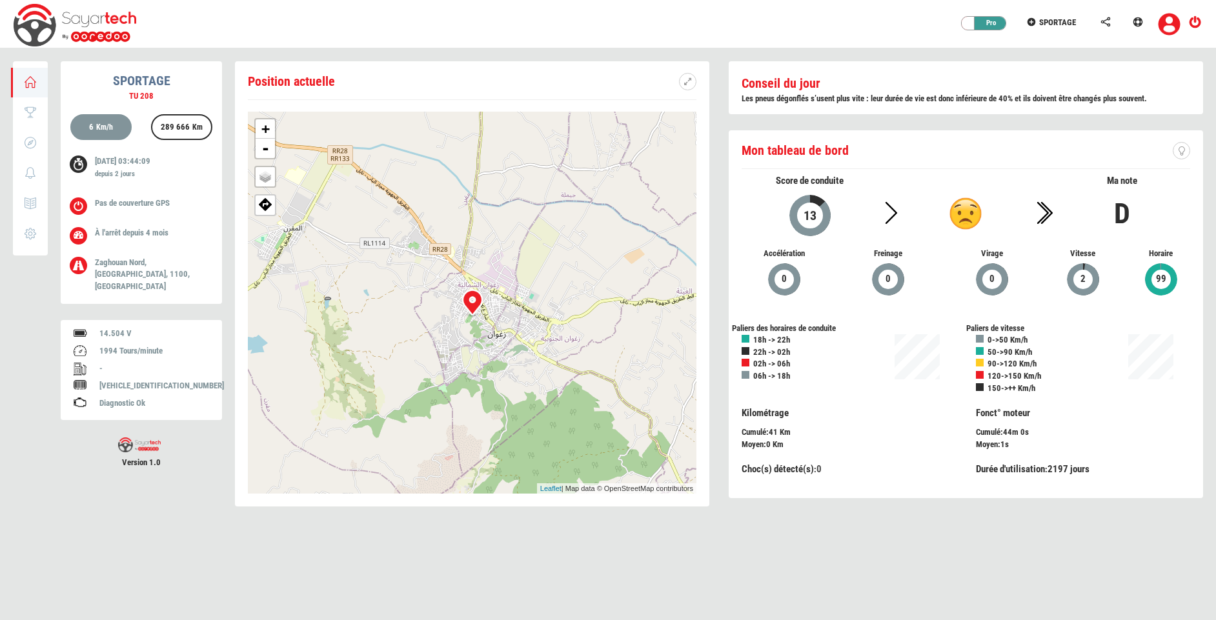
click at [980, 26] on div "Pro" at bounding box center [987, 23] width 39 height 13
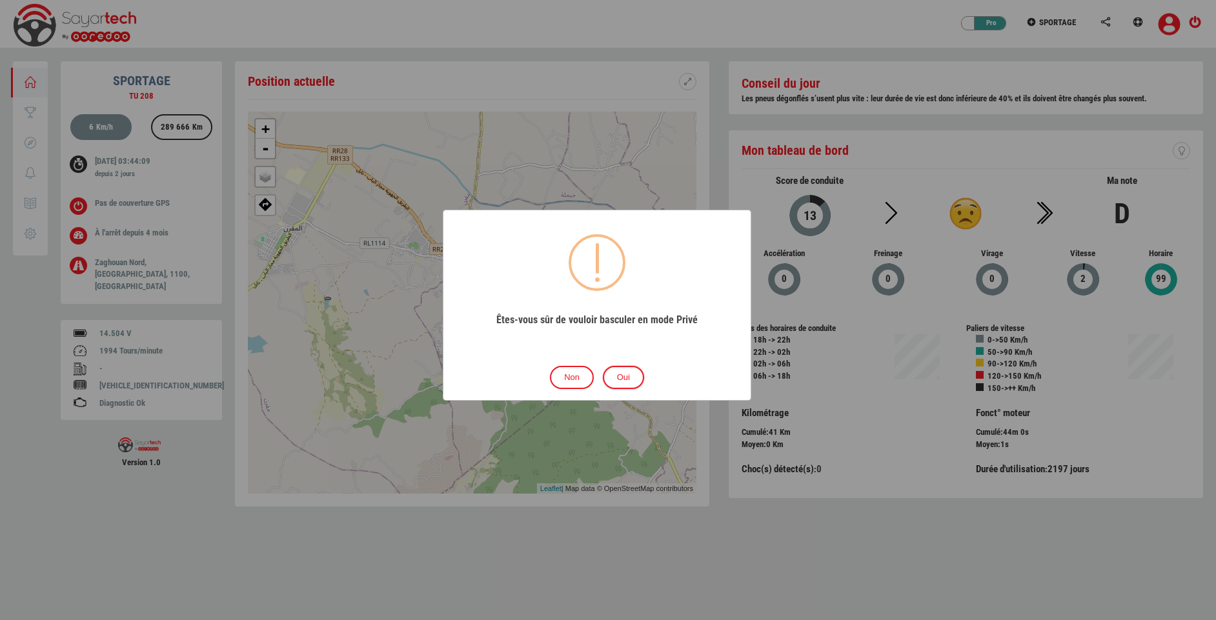
click at [631, 381] on button "Oui" at bounding box center [623, 378] width 41 height 24
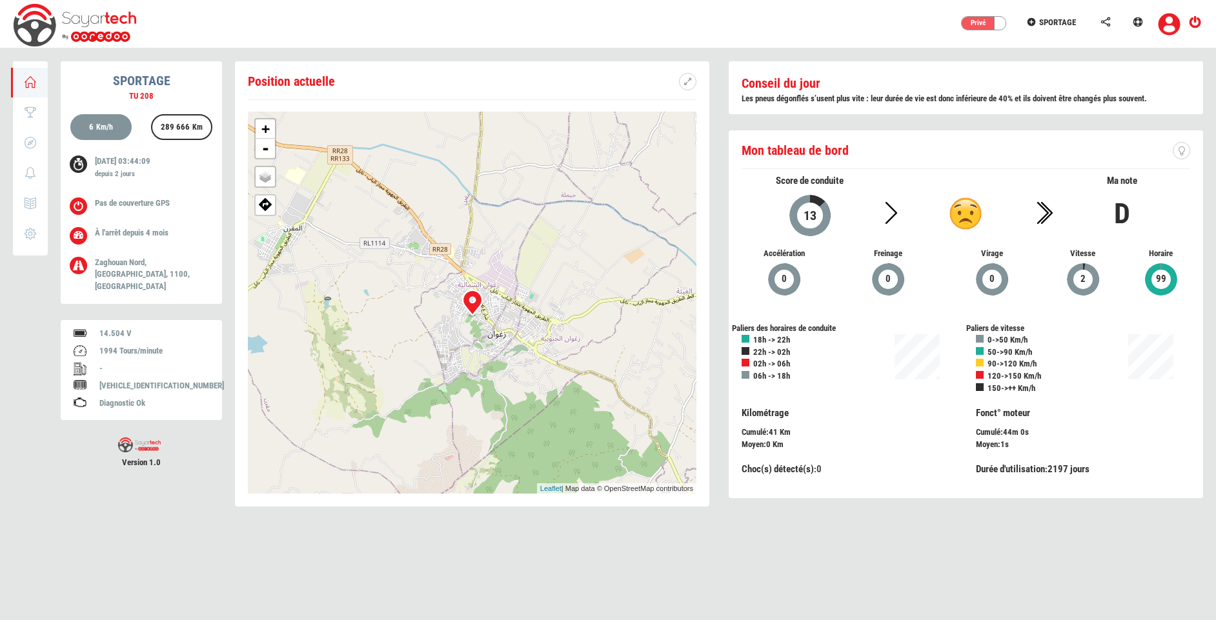
click at [1032, 25] on icon at bounding box center [1032, 21] width 12 height 9
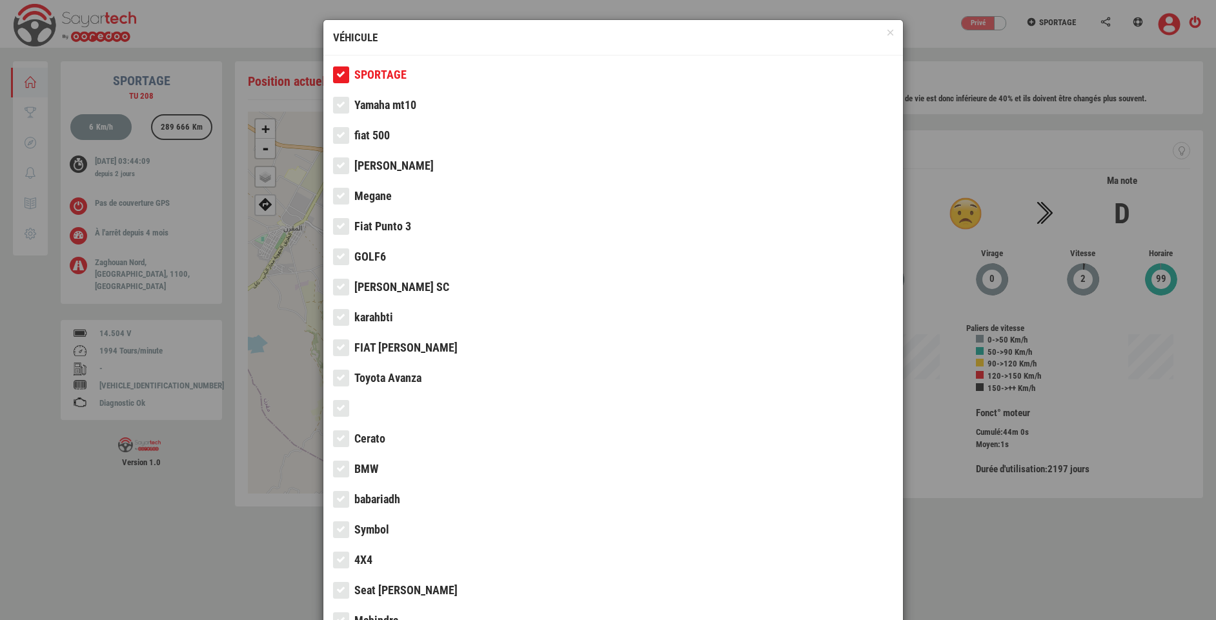
scroll to position [1812, 0]
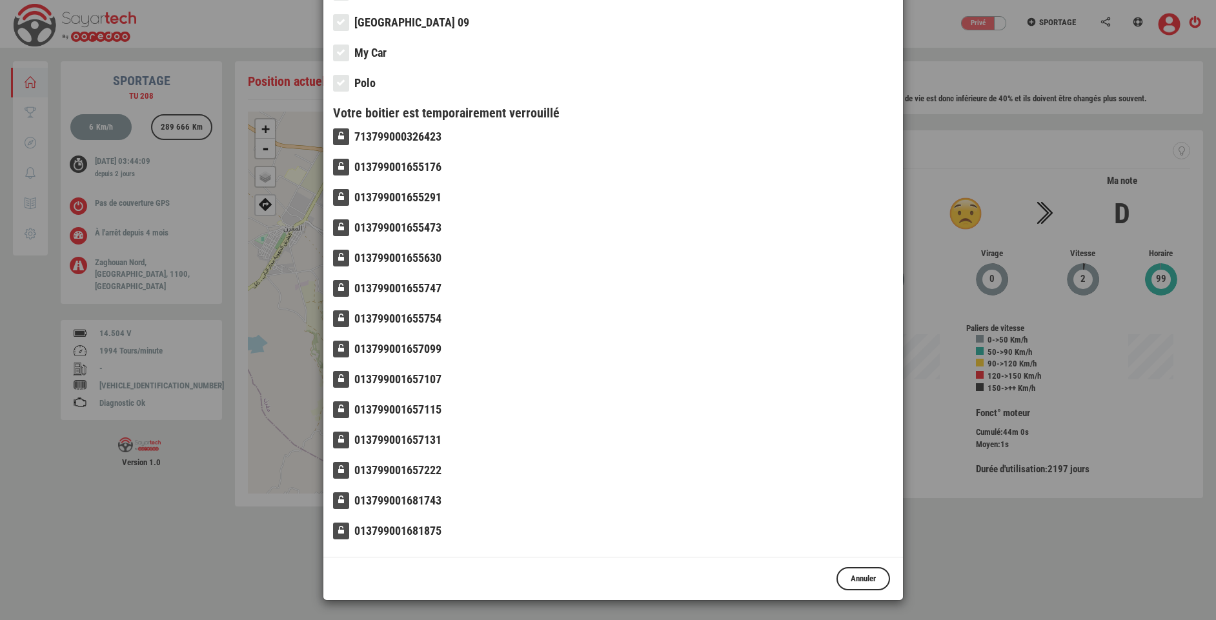
click at [427, 132] on span "713799000326423" at bounding box center [397, 137] width 87 height 14
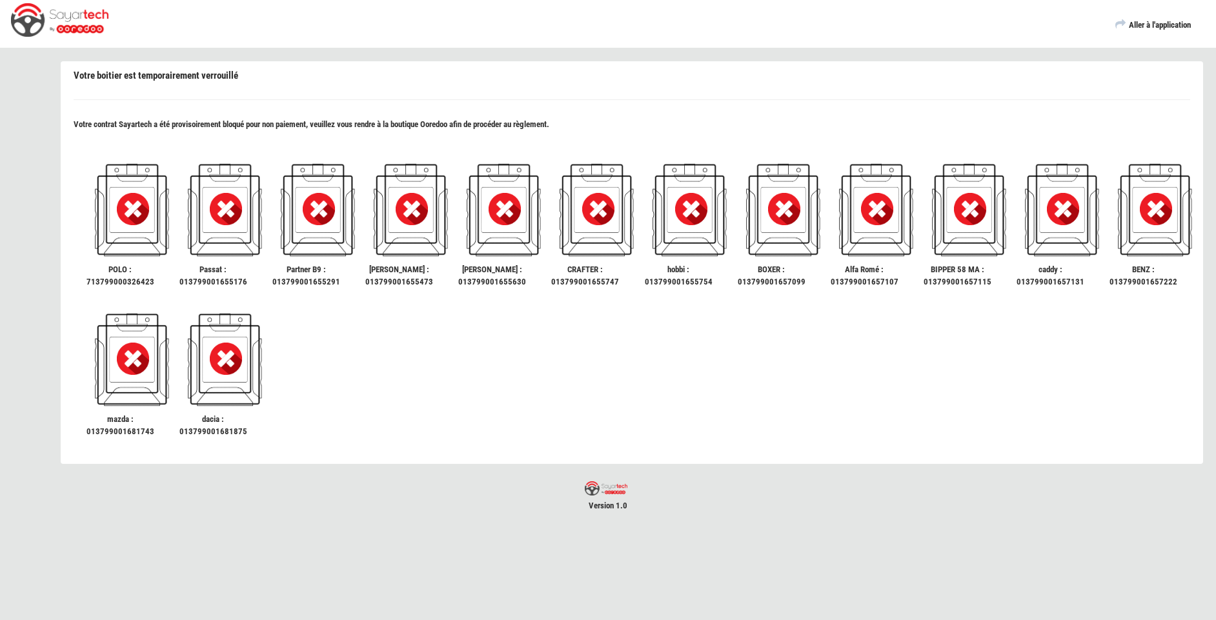
click at [538, 128] on div "Votre contrat Sayartech a été provisoirement bloqué pour non paiement, veuillez…" at bounding box center [632, 287] width 1136 height 336
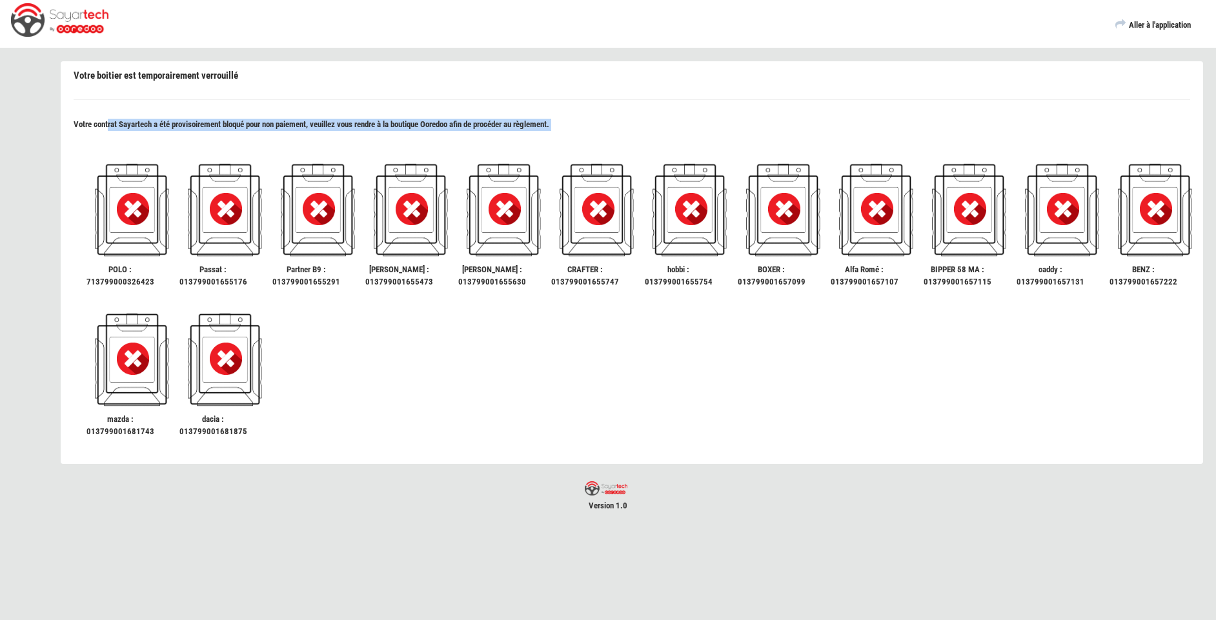
click at [538, 128] on div "Votre contrat Sayartech a été provisoirement bloqué pour non paiement, veuillez…" at bounding box center [632, 287] width 1136 height 336
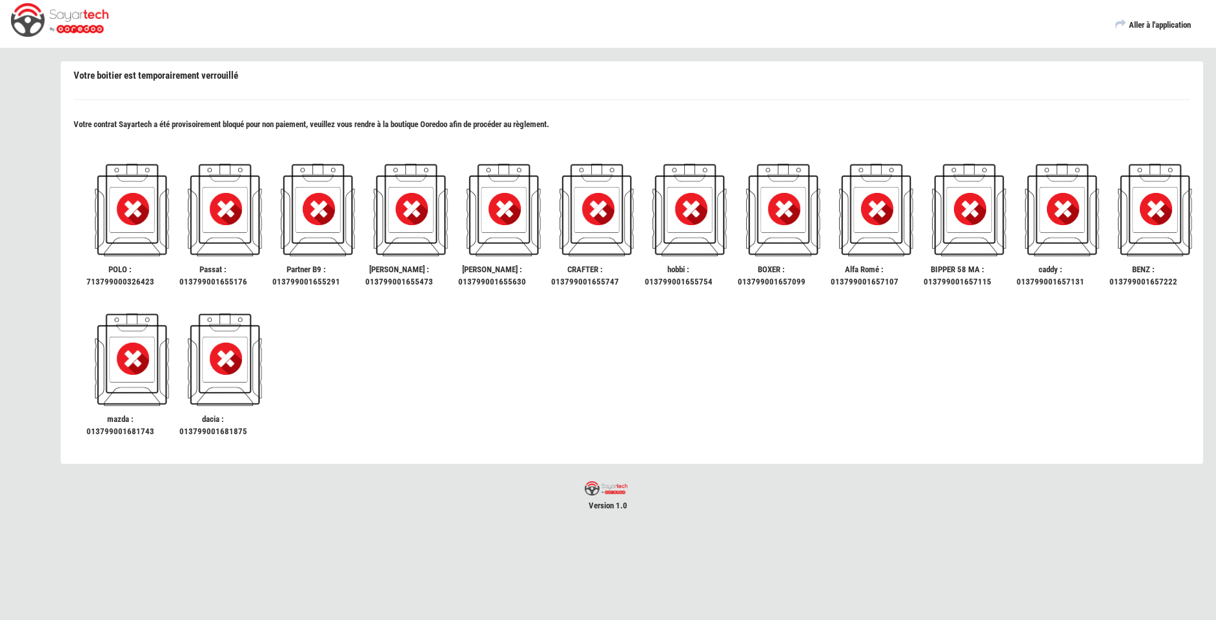
click at [1179, 23] on span "Aller à l'application" at bounding box center [1160, 25] width 62 height 10
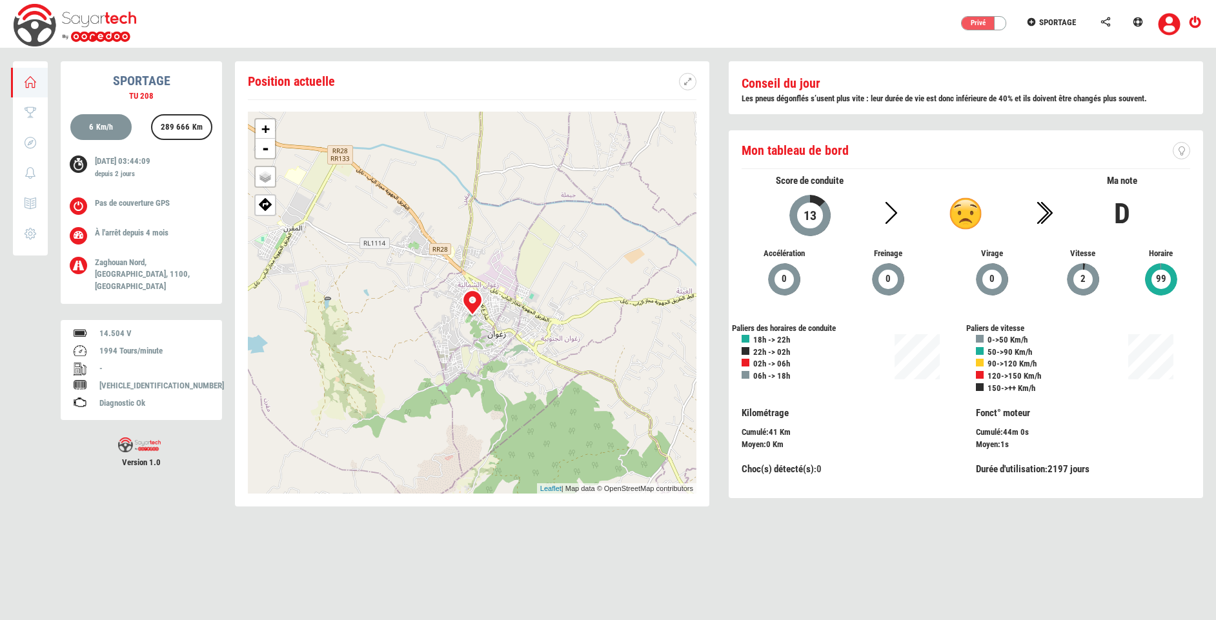
click at [988, 27] on div "Privé" at bounding box center [981, 23] width 39 height 13
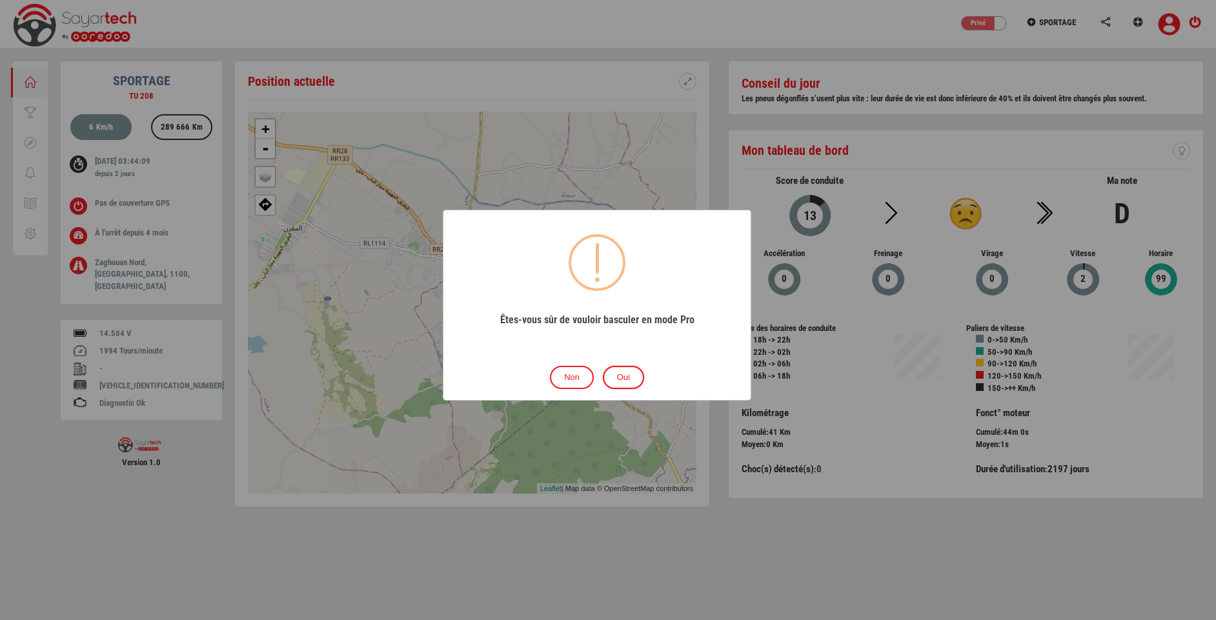
click at [621, 379] on button "Oui" at bounding box center [623, 378] width 41 height 24
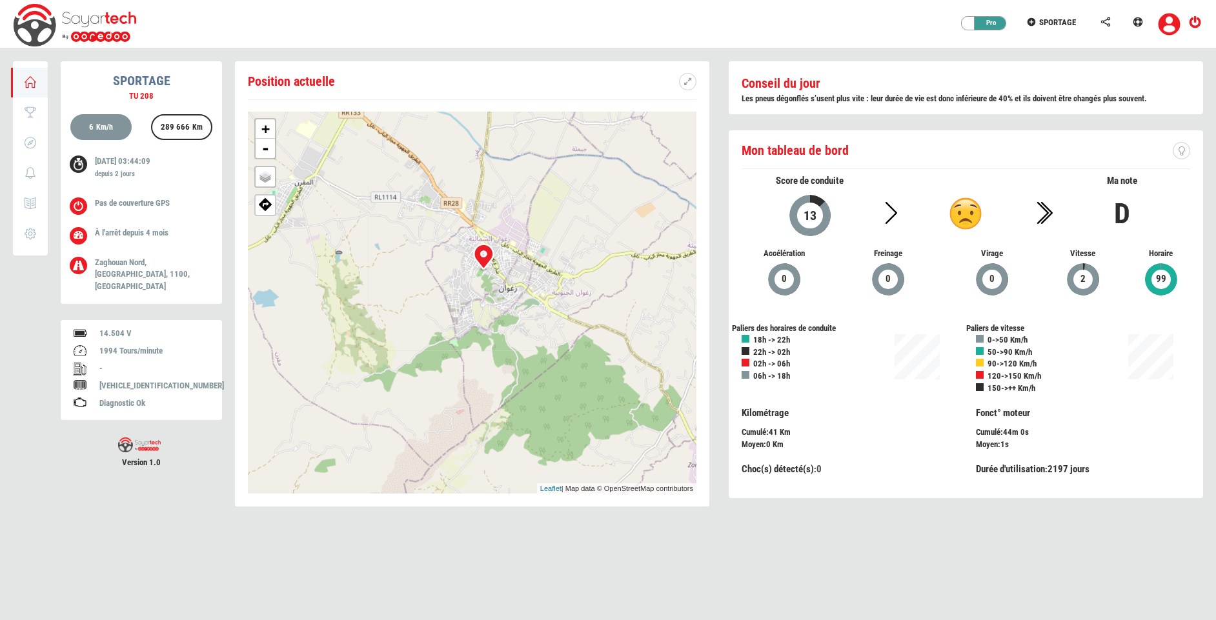
drag, startPoint x: 618, startPoint y: 275, endPoint x: 628, endPoint y: 239, distance: 37.4
click at [628, 239] on div "+ - OSM Map Google Map Google Satellite Leaflet | Map data © OpenStreetMap cont…" at bounding box center [472, 303] width 449 height 382
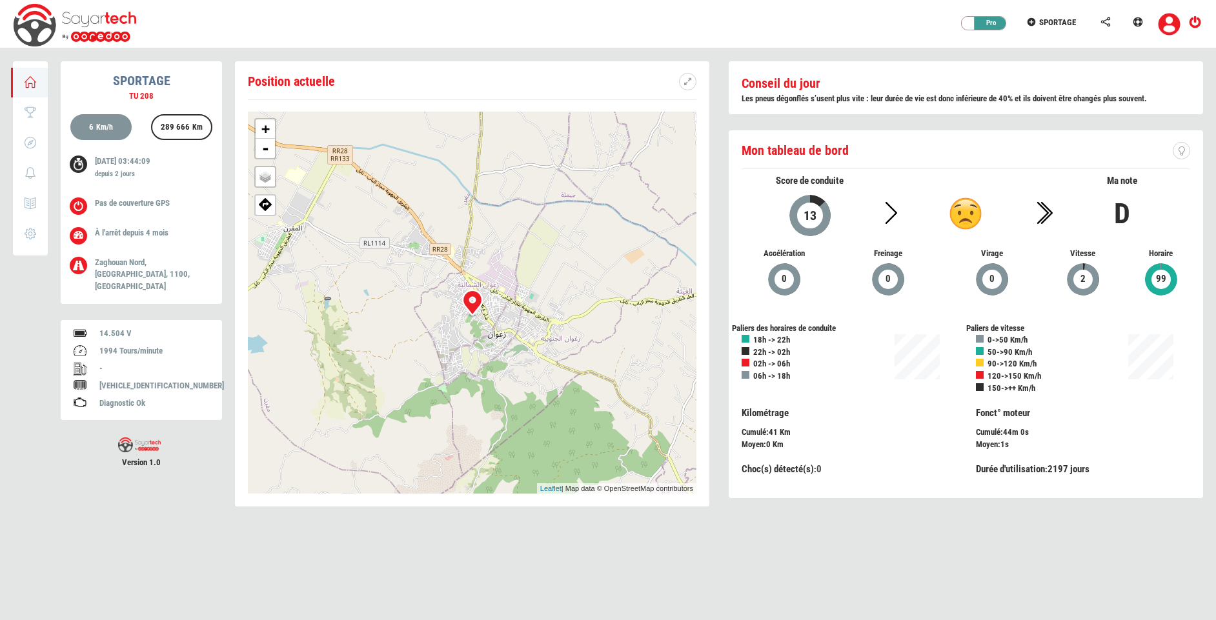
click at [993, 26] on div "Pro" at bounding box center [987, 23] width 39 height 13
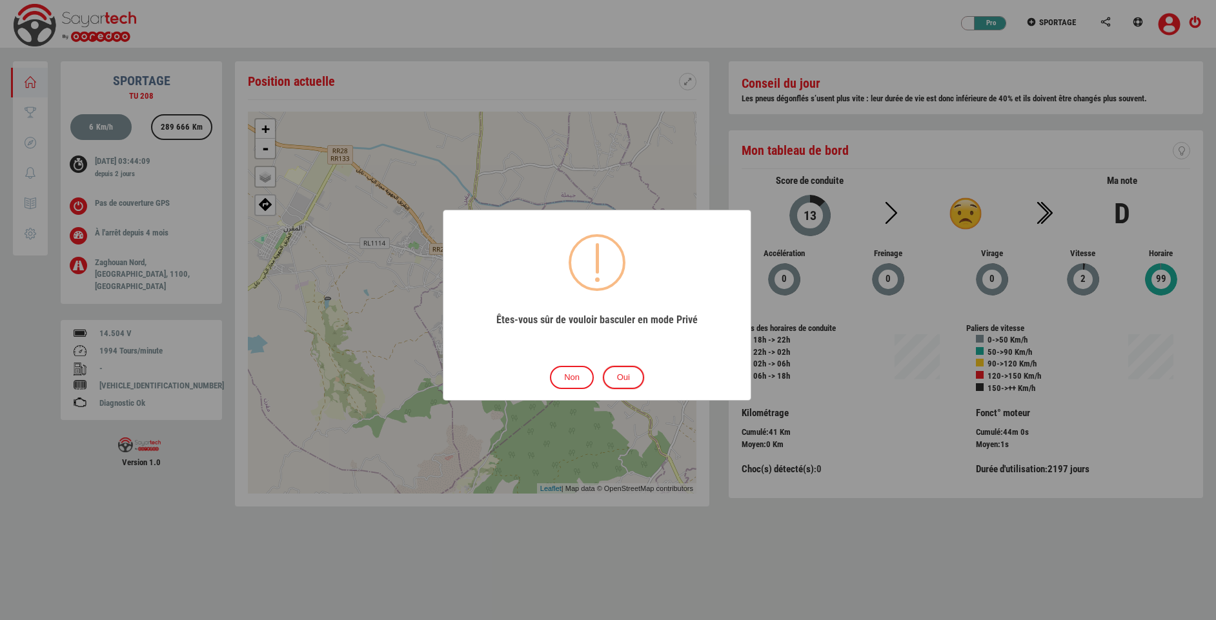
click at [621, 376] on button "Oui" at bounding box center [623, 378] width 41 height 24
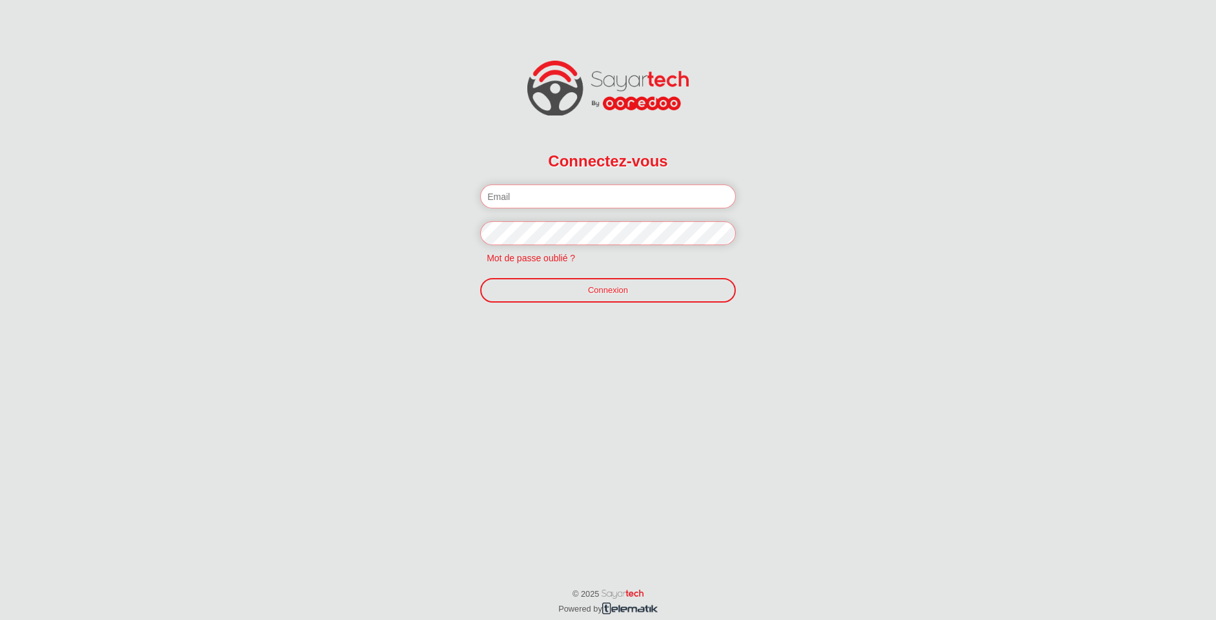
paste input "[PERSON_NAME][EMAIL_ADDRESS][DOMAIN_NAME]"
click at [633, 201] on input "[PERSON_NAME][EMAIL_ADDRESS][DOMAIN_NAME]" at bounding box center [608, 197] width 256 height 24
type input "[PERSON_NAME][EMAIL_ADDRESS][DOMAIN_NAME]"
click at [565, 276] on fieldset "Connectez-vous Veuillez introduire votre email et mot de passe. [PERSON_NAME][E…" at bounding box center [608, 223] width 256 height 159
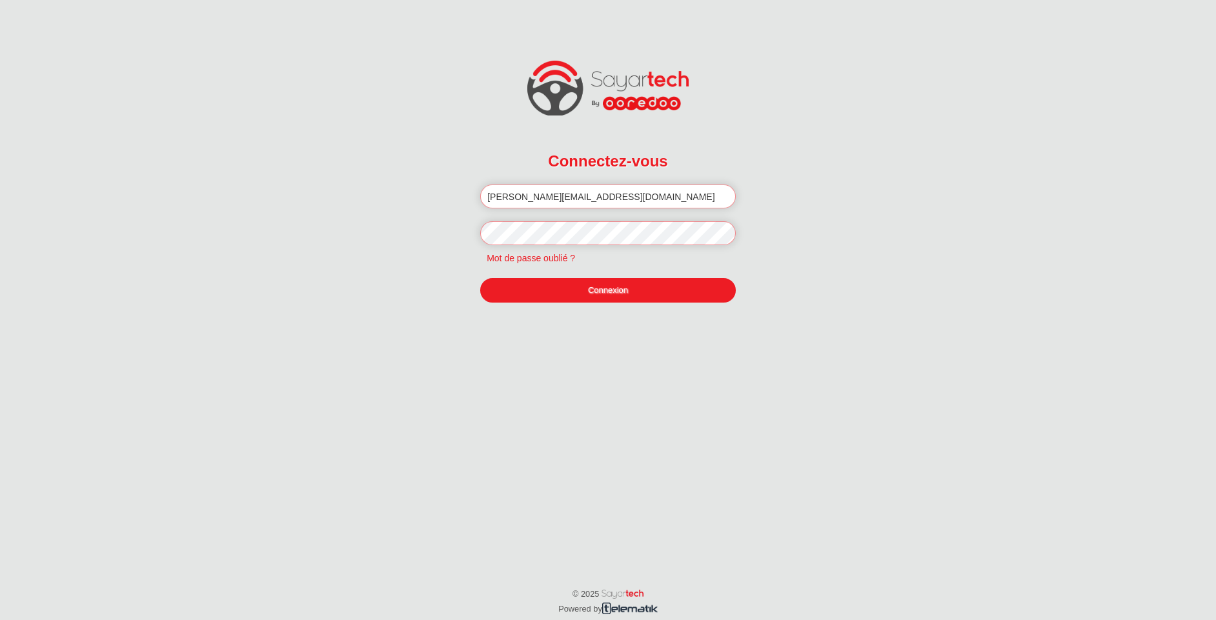
click at [565, 286] on link "Connexion" at bounding box center [608, 290] width 256 height 25
